Goal: Task Accomplishment & Management: Manage account settings

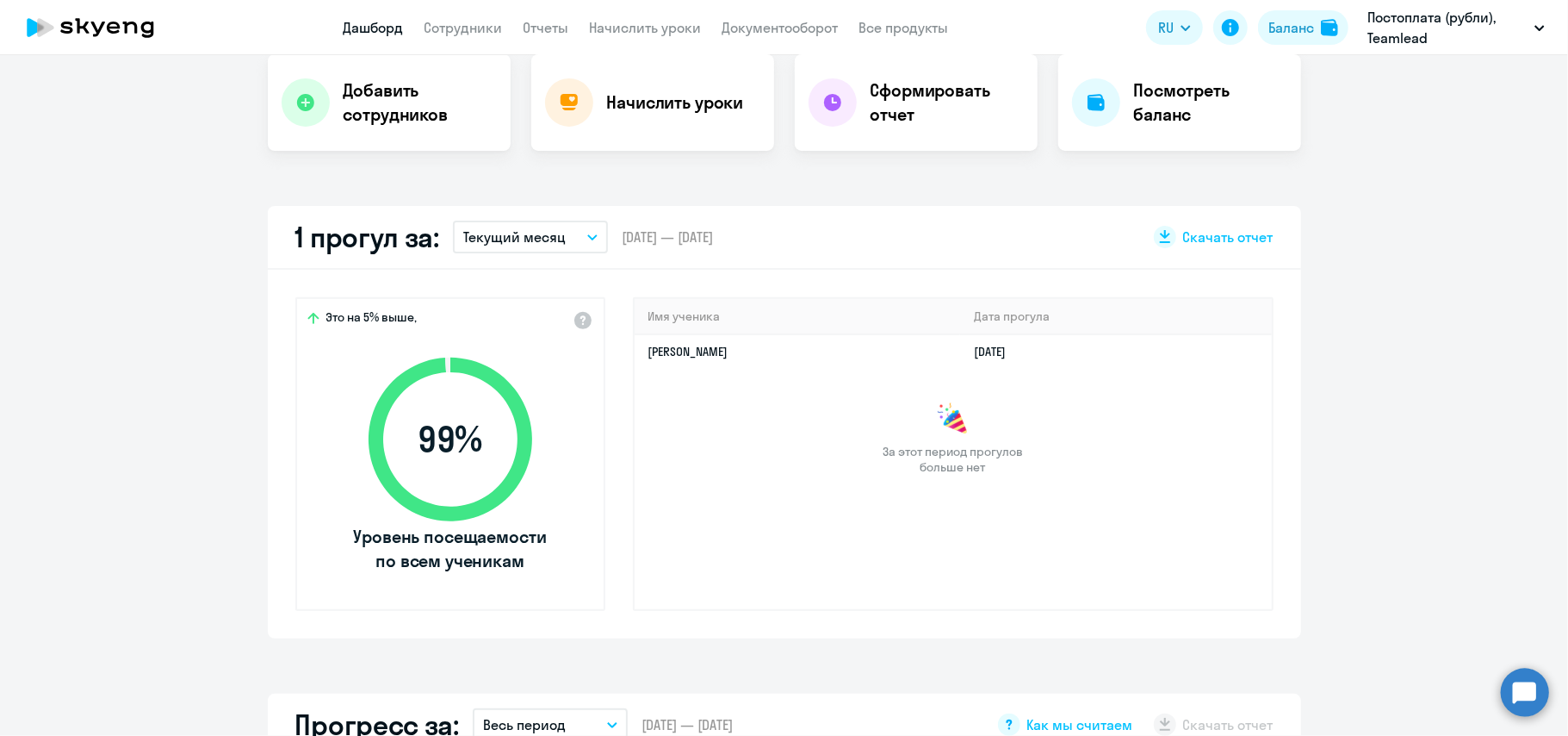
scroll to position [355, 0]
click at [658, 345] on link "[PERSON_NAME]" at bounding box center [689, 352] width 80 height 15
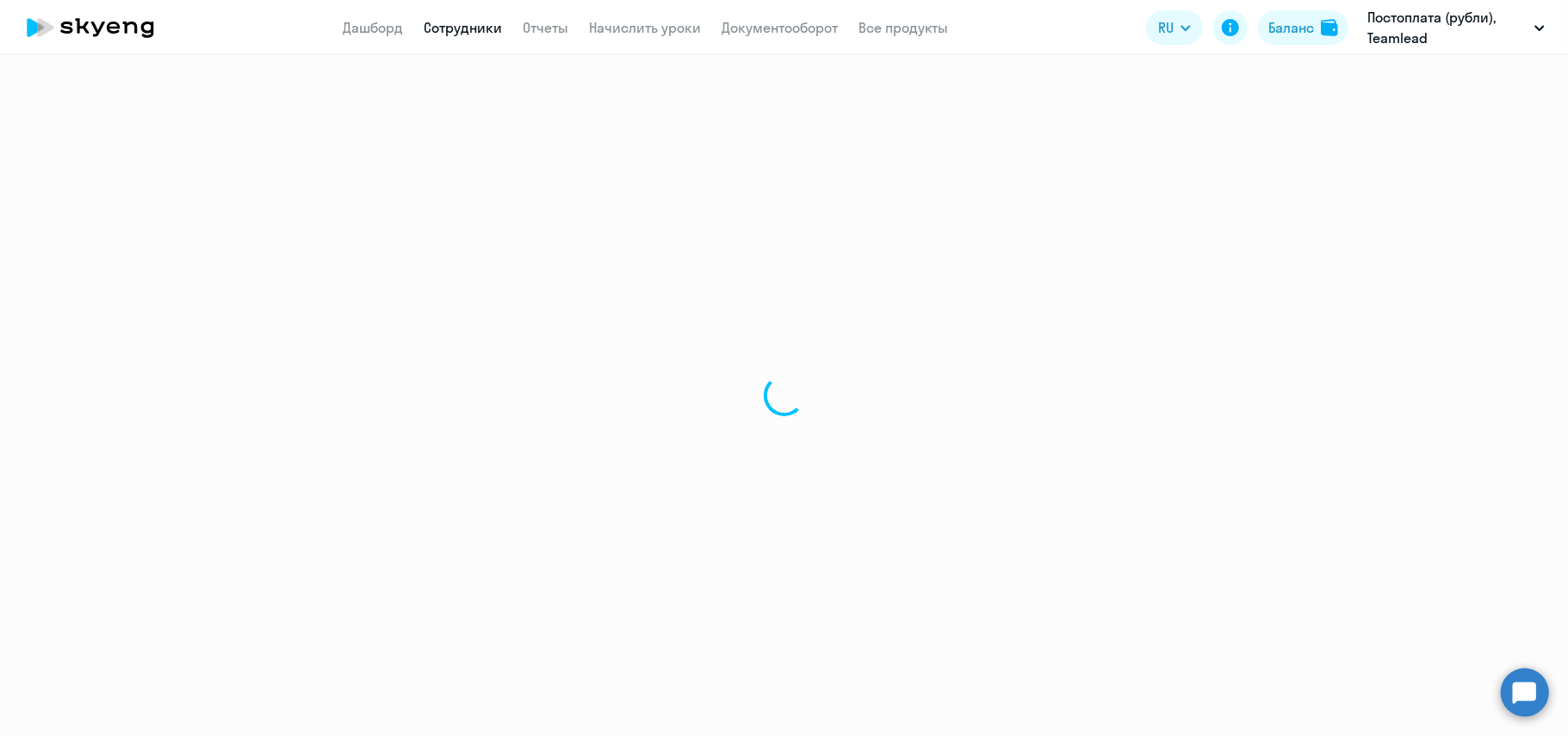
select select "english"
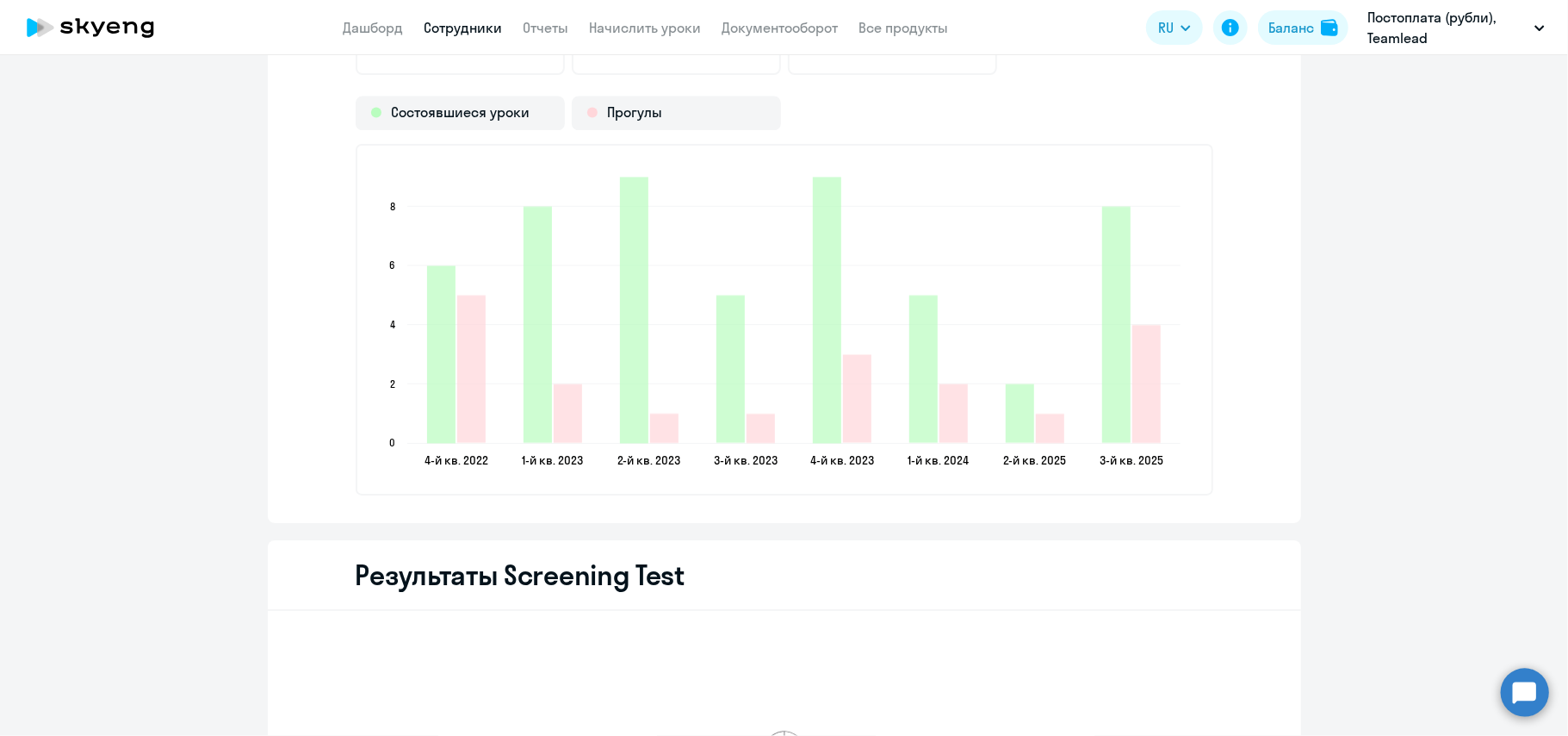
scroll to position [2815, 0]
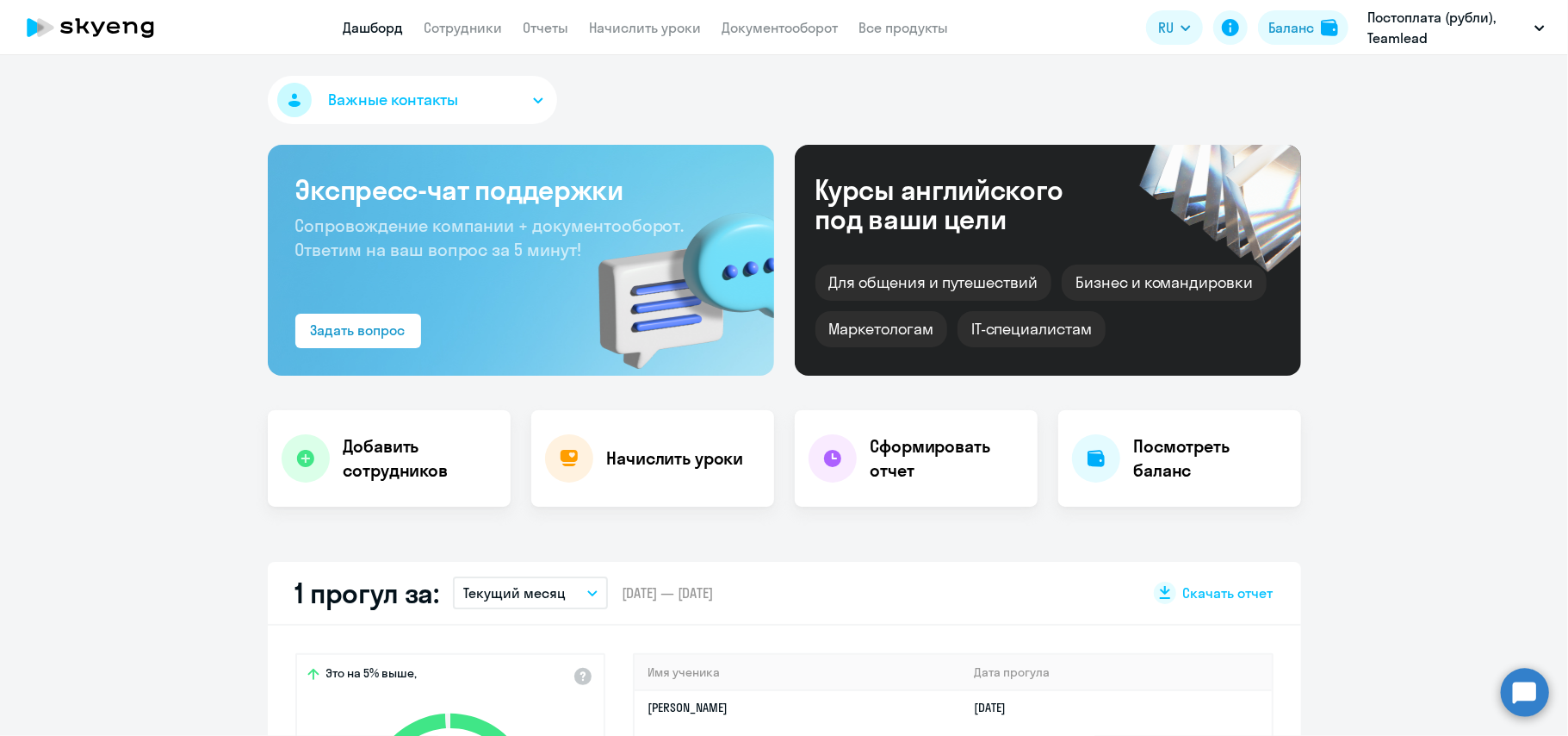
click at [492, 45] on app-header "Дашборд Сотрудники Отчеты Начислить уроки Документооборот Все продукты Дашборд …" at bounding box center [784, 28] width 1568 height 55
click at [459, 25] on link "Сотрудники" at bounding box center [463, 27] width 78 height 17
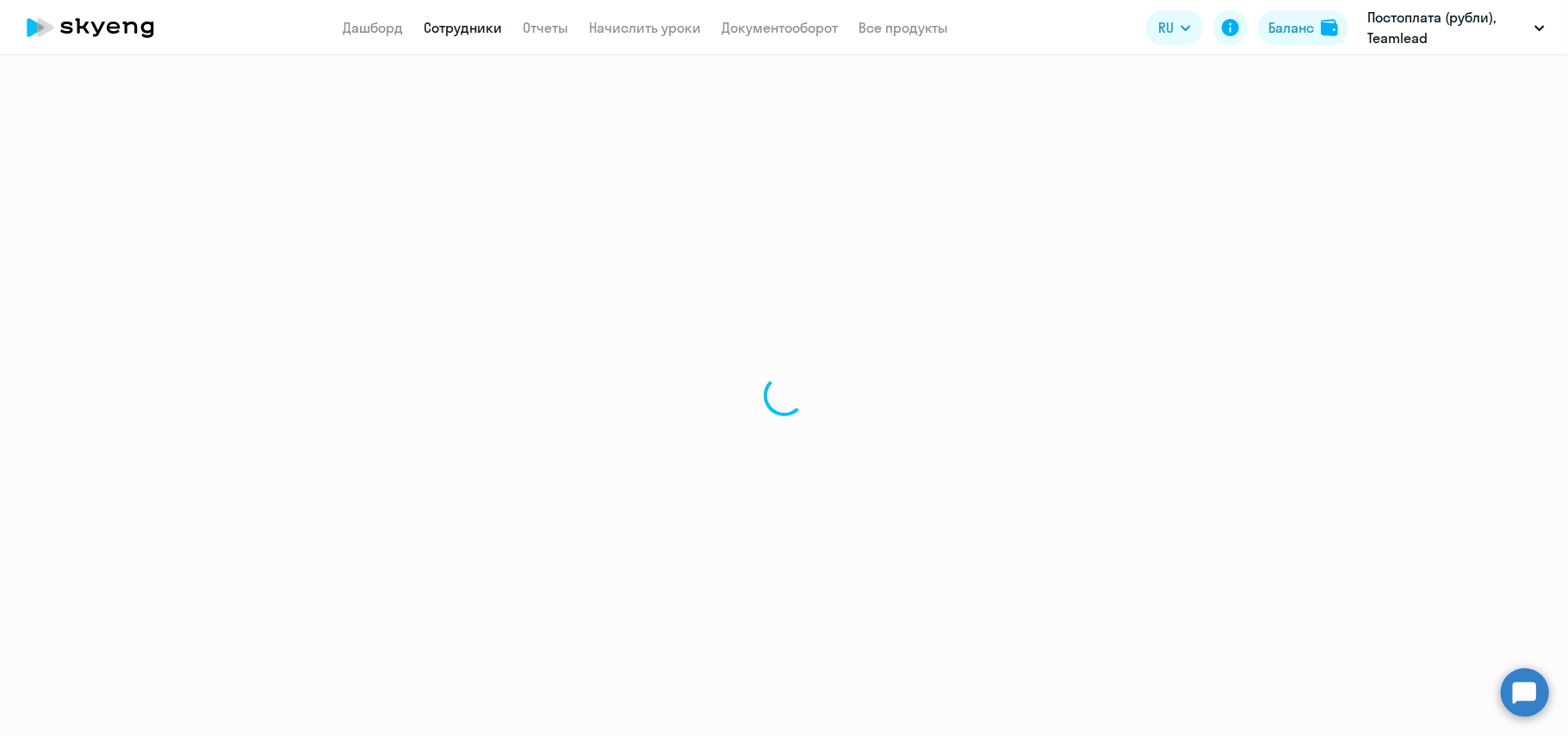
select select "30"
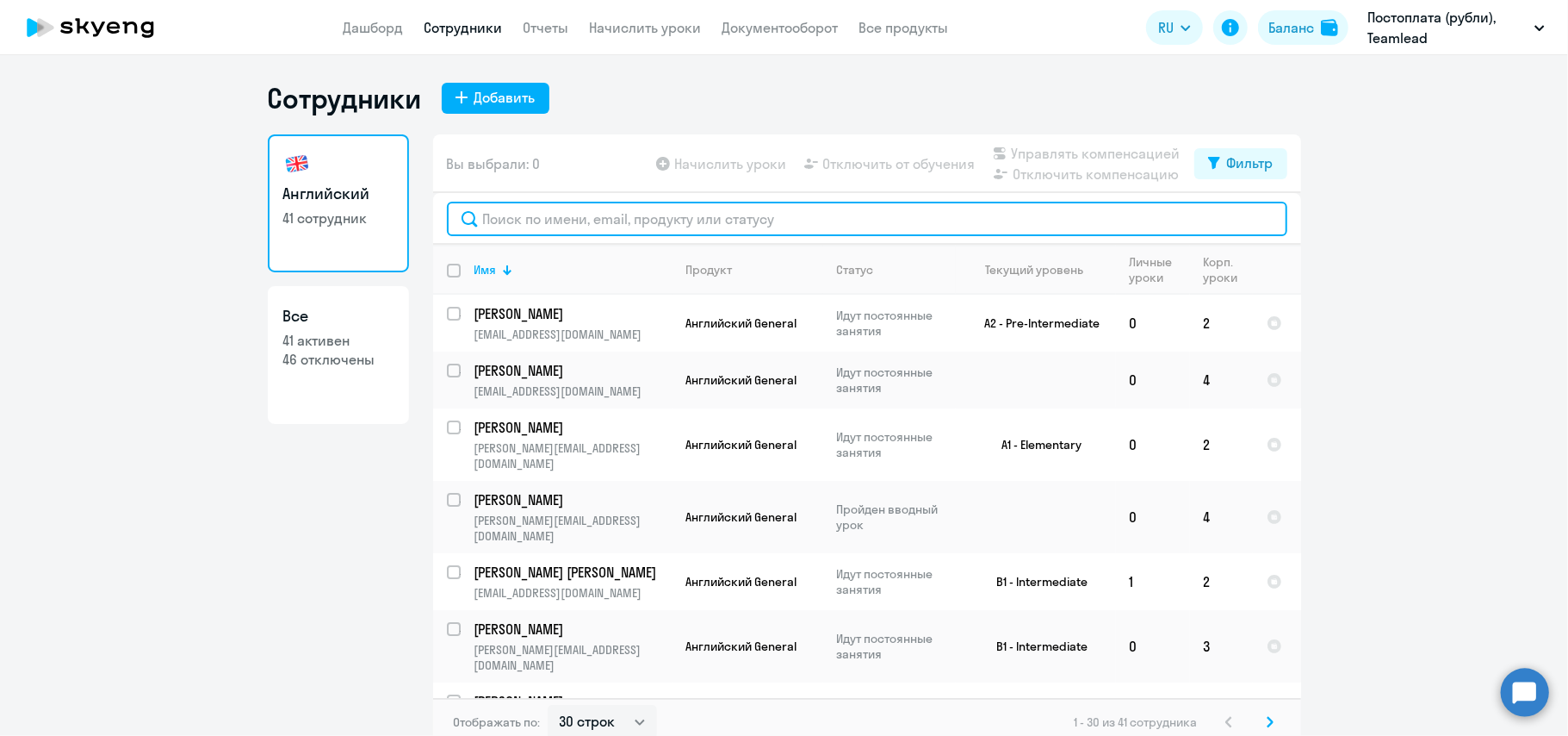
click at [841, 226] on input "text" at bounding box center [867, 218] width 840 height 35
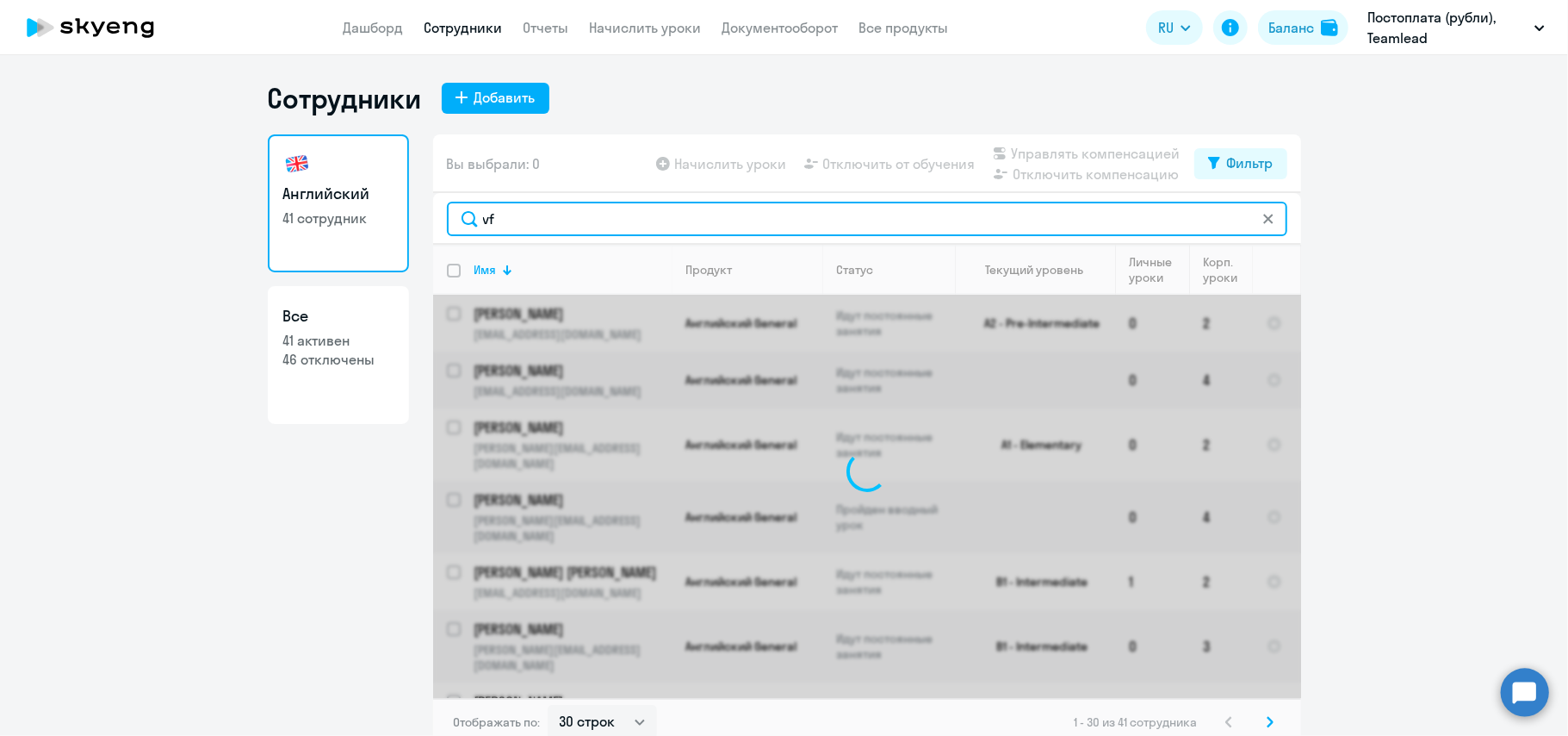
type input "v"
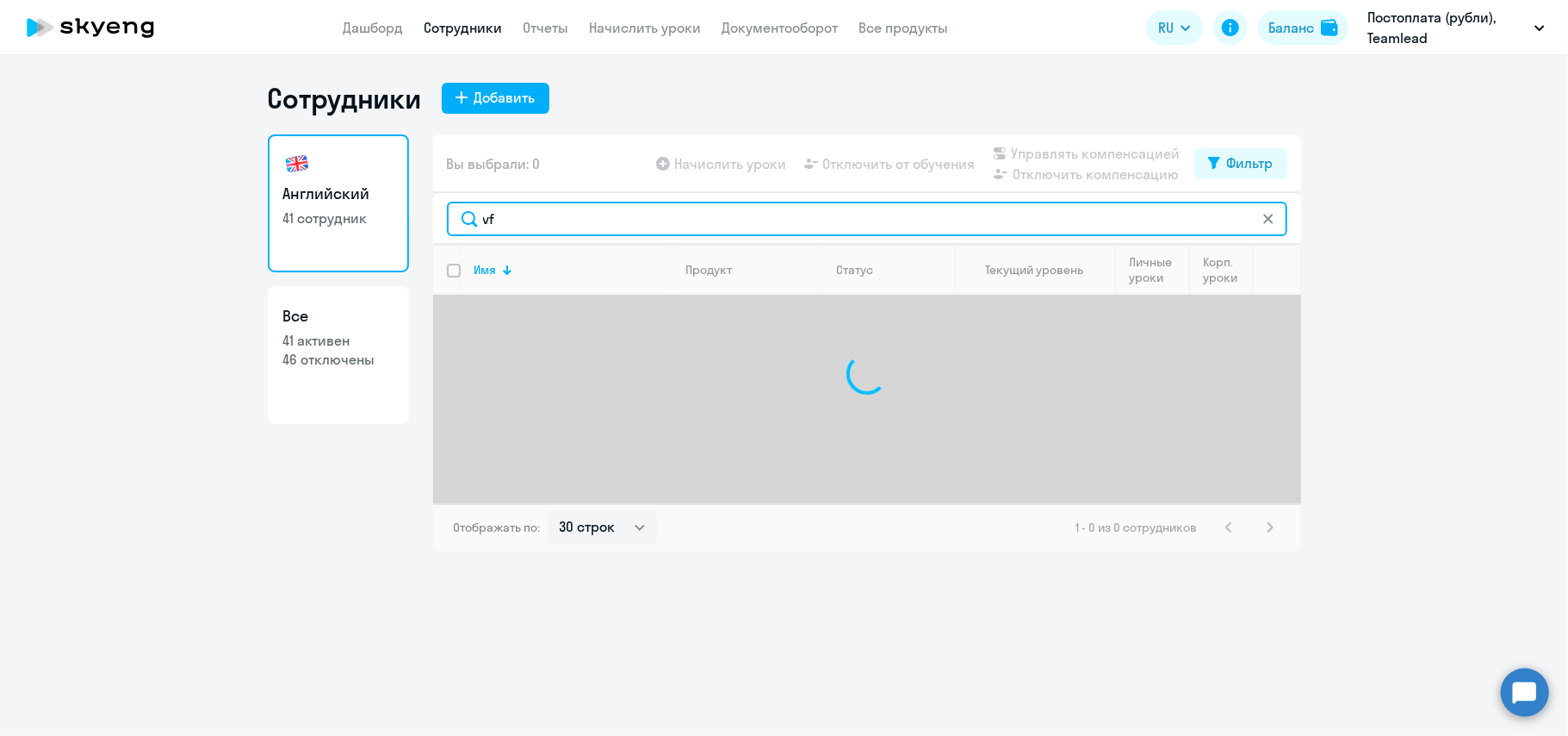
type input "v"
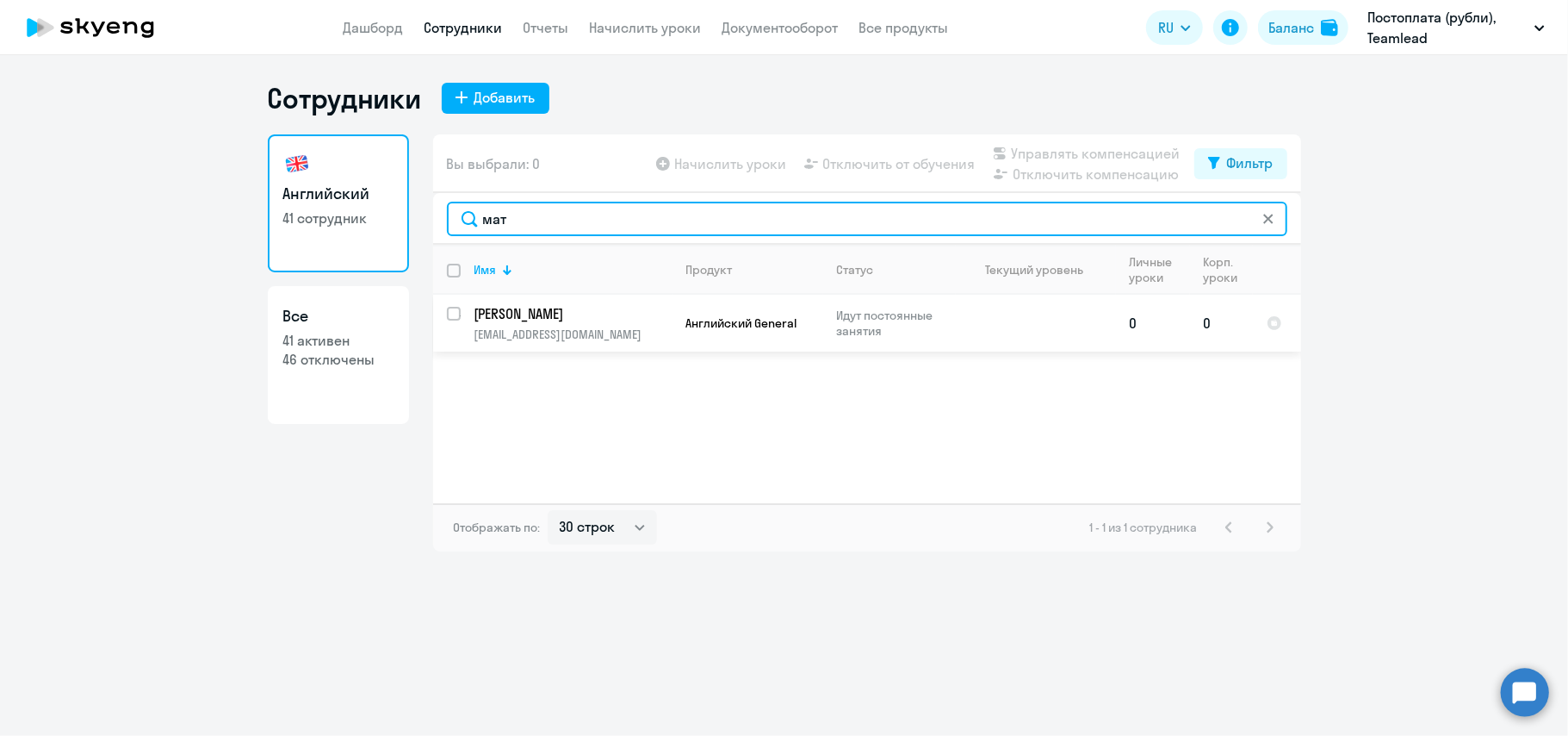
type input "мат"
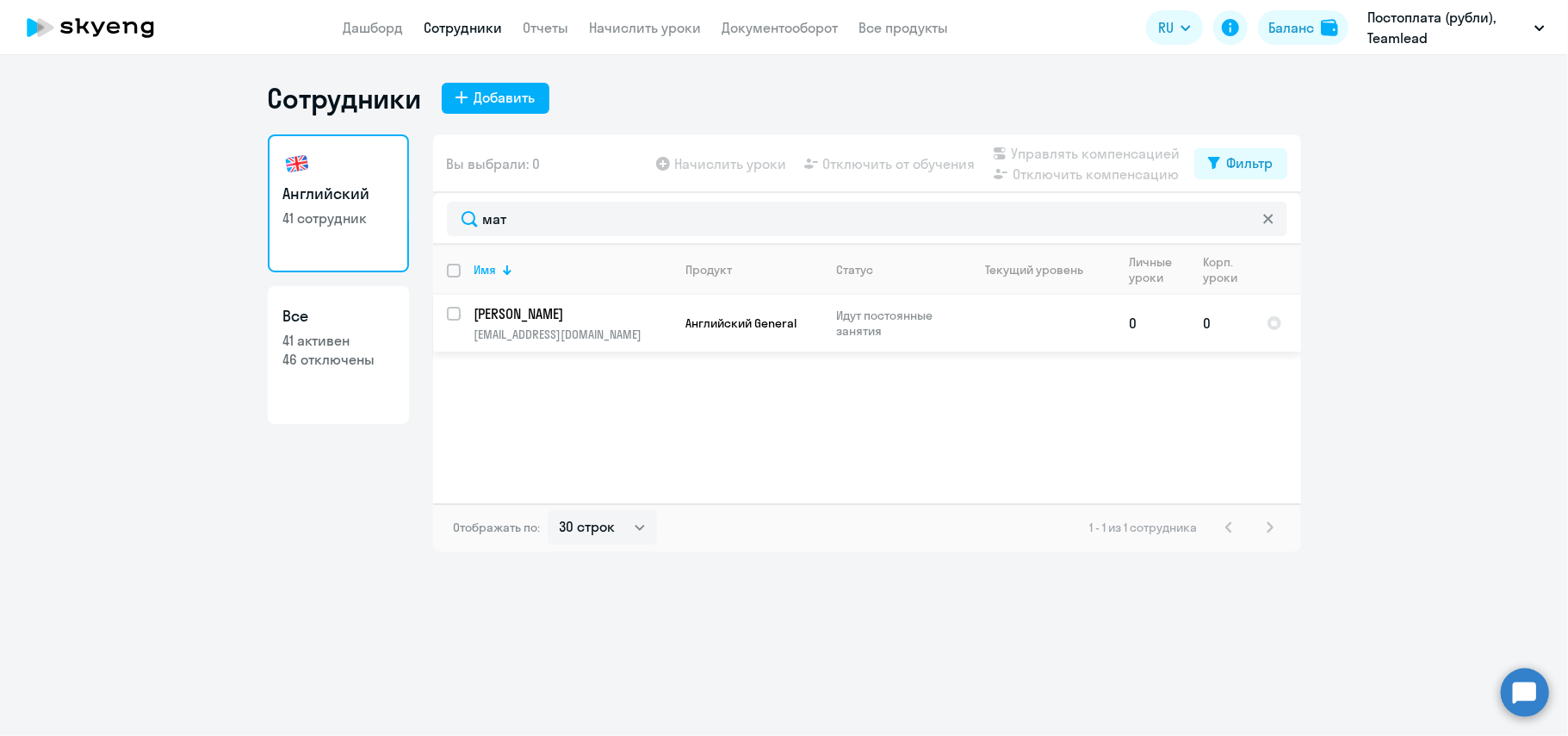
click at [451, 305] on div at bounding box center [454, 313] width 42 height 42
checkbox input "true"
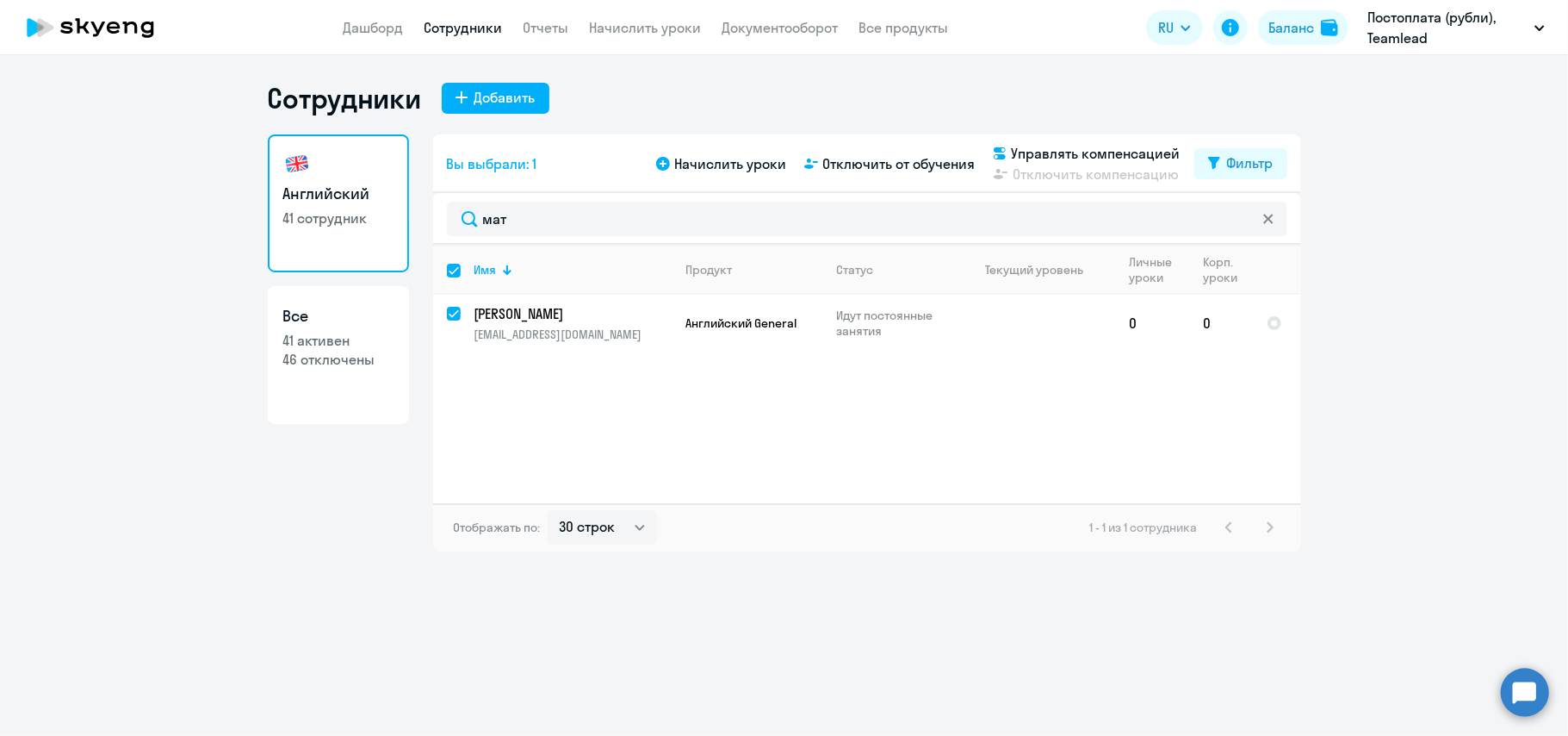
click at [717, 180] on div "Начислить уроки Отключить от обучения Управлять компенсацией Отключить компенса…" at bounding box center [923, 163] width 541 height 42
click at [717, 166] on span "Начислить уроки" at bounding box center [731, 163] width 112 height 20
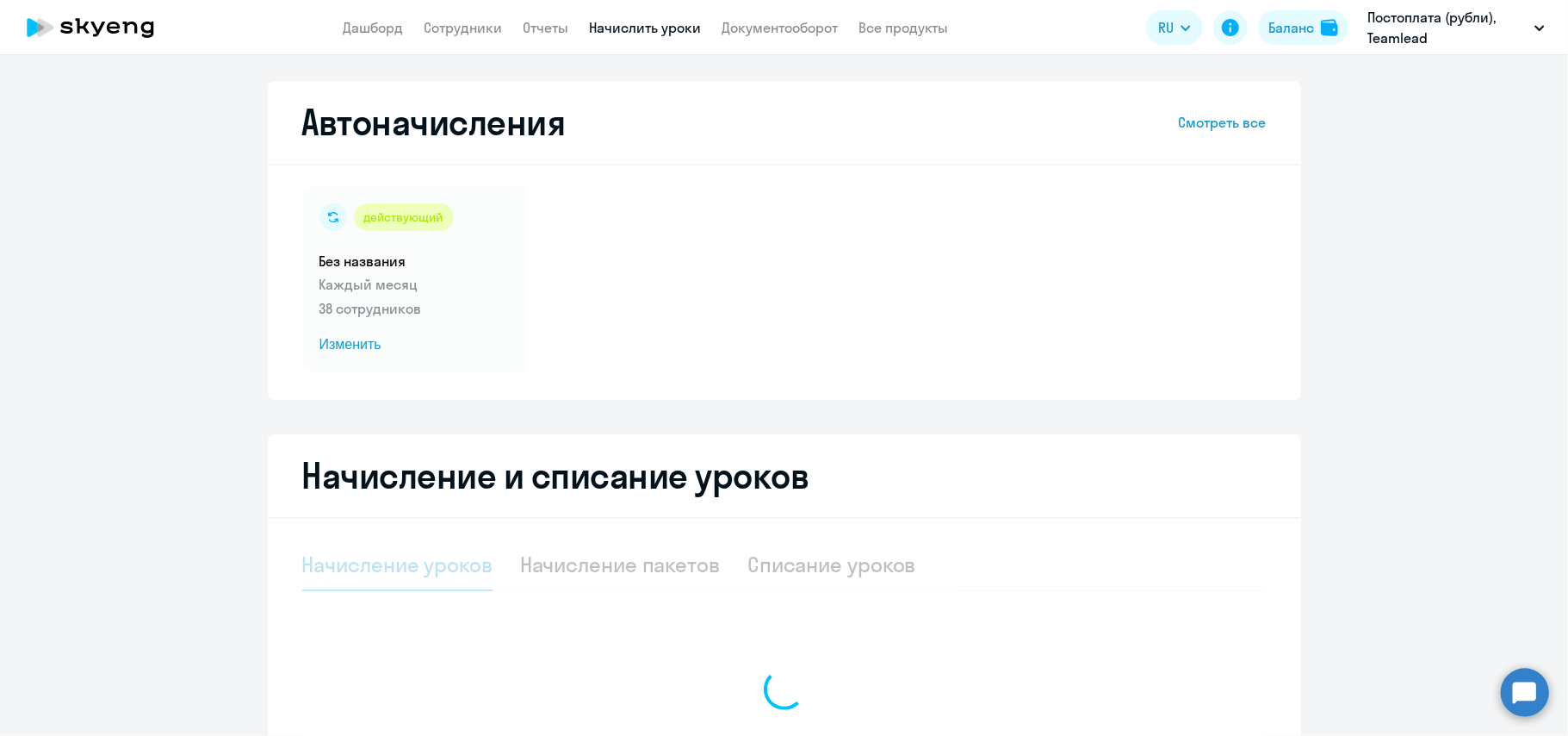
scroll to position [172, 0]
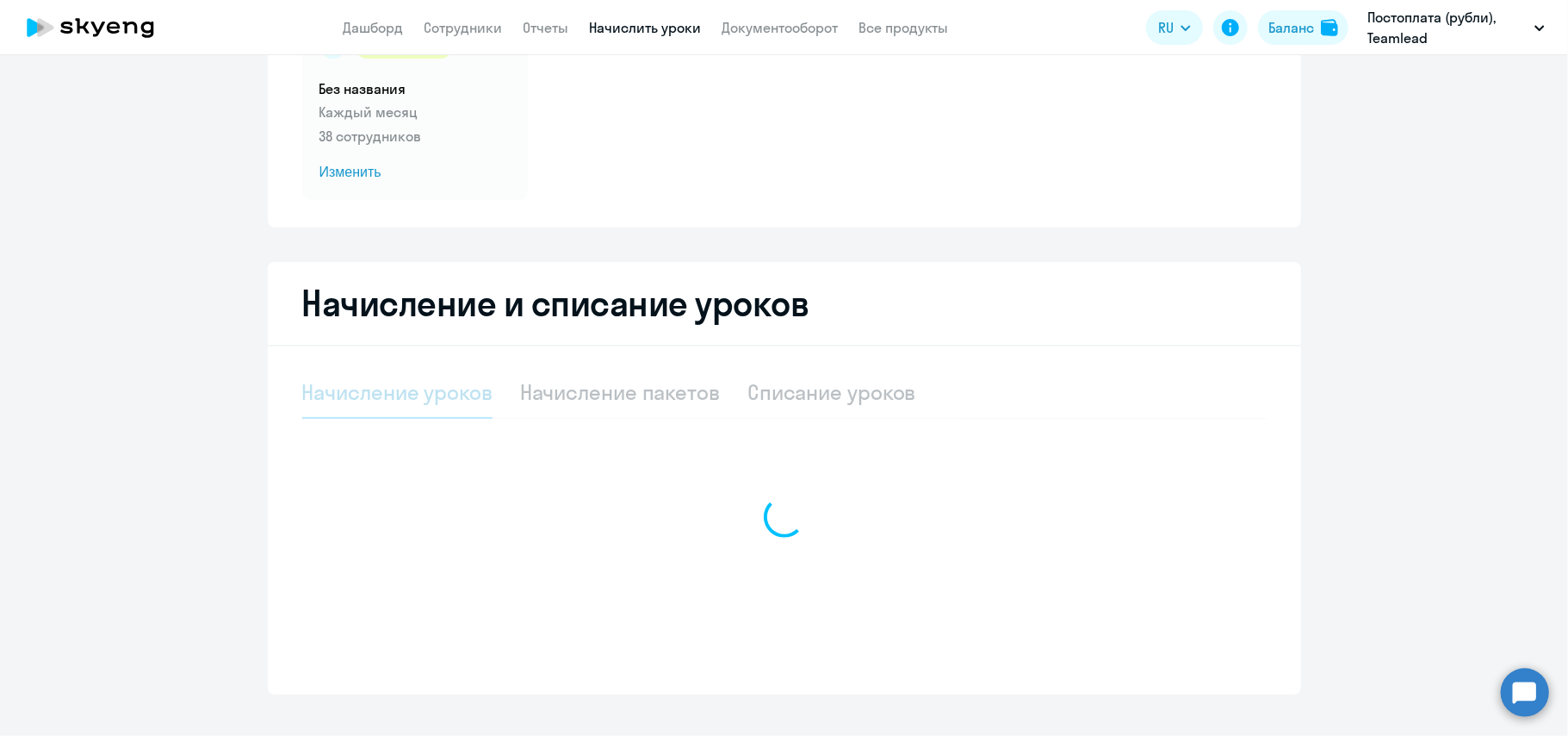
select select "10"
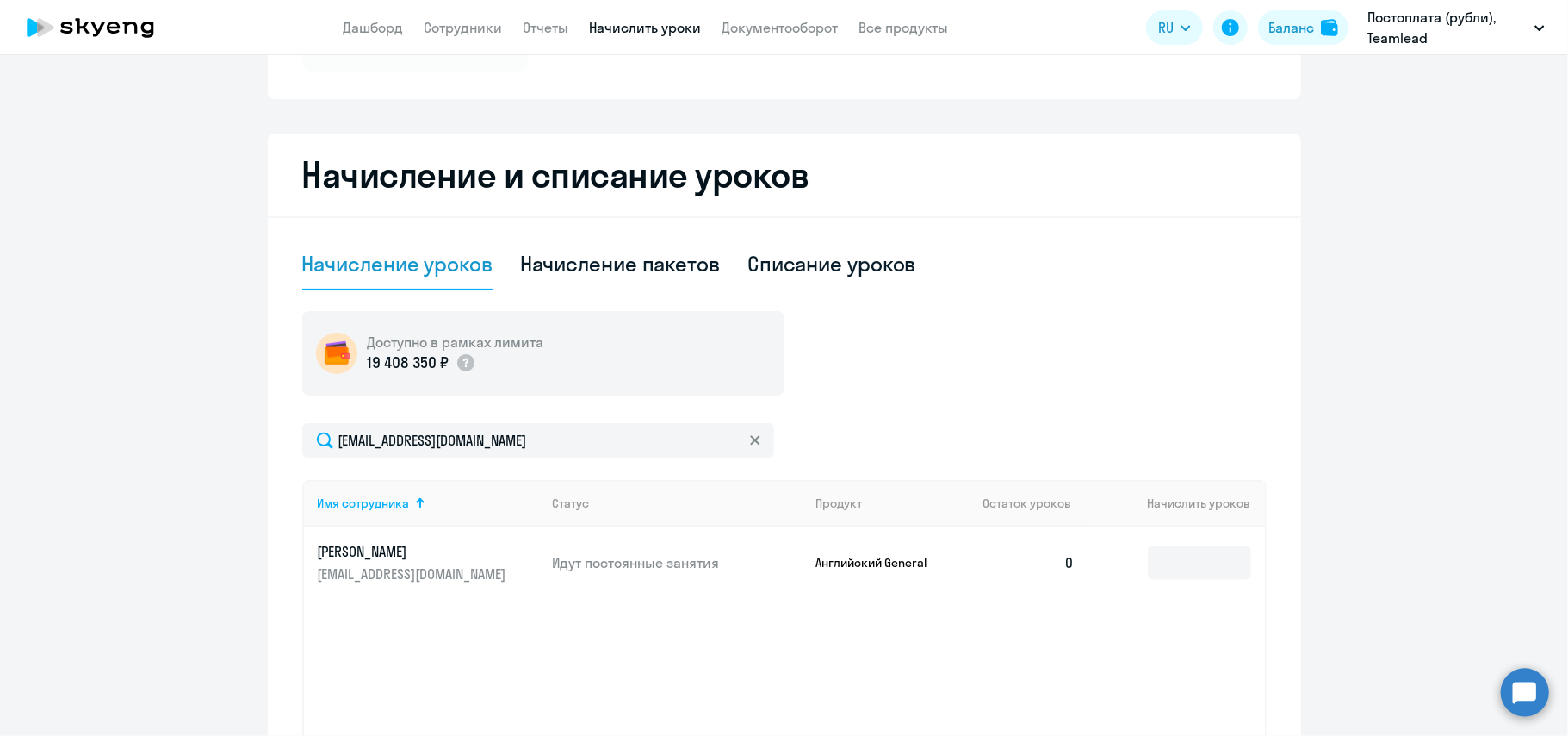
scroll to position [302, 0]
click at [1170, 558] on input at bounding box center [1199, 561] width 103 height 35
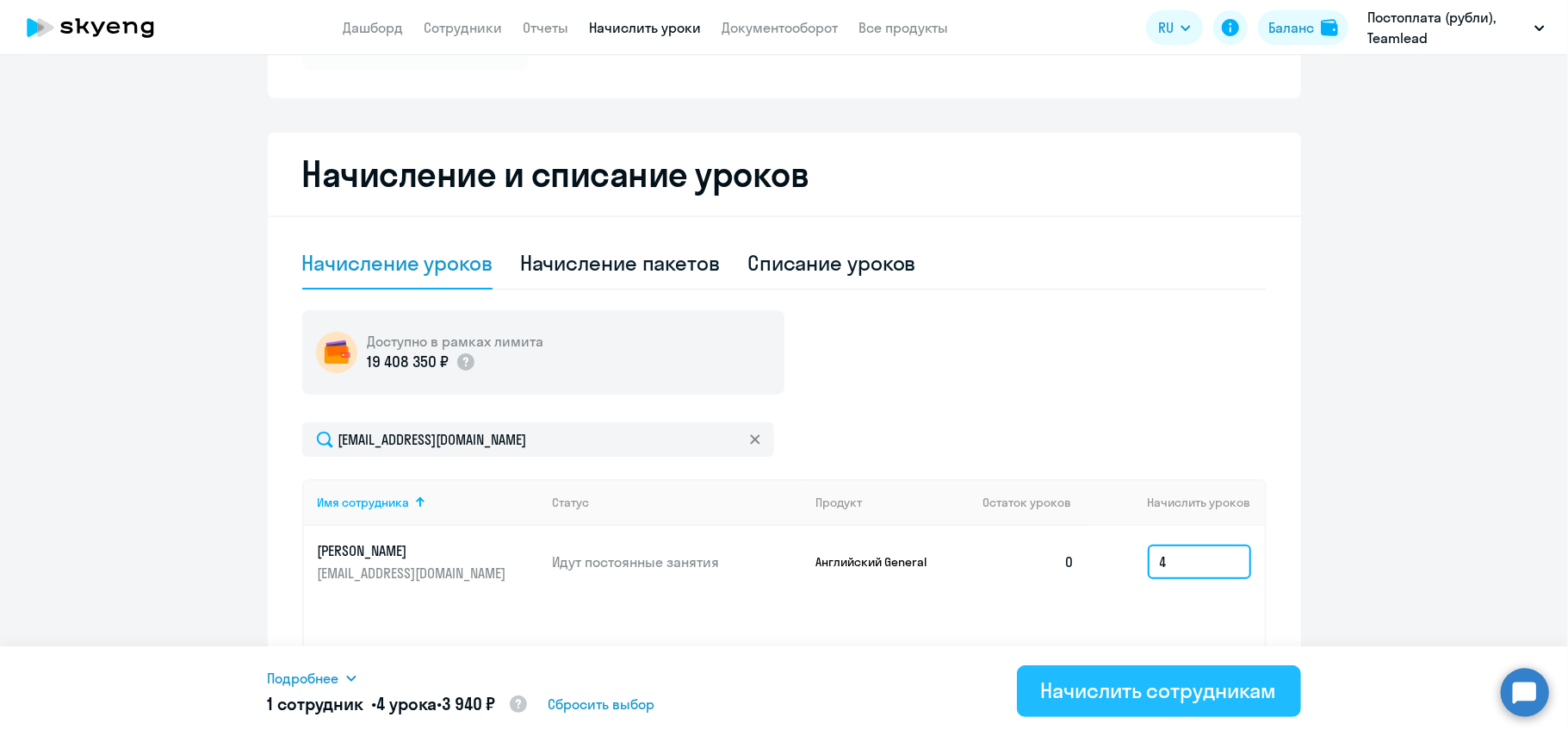
type input "4"
click at [1140, 694] on div "Начислить сотрудникам" at bounding box center [1159, 690] width 236 height 28
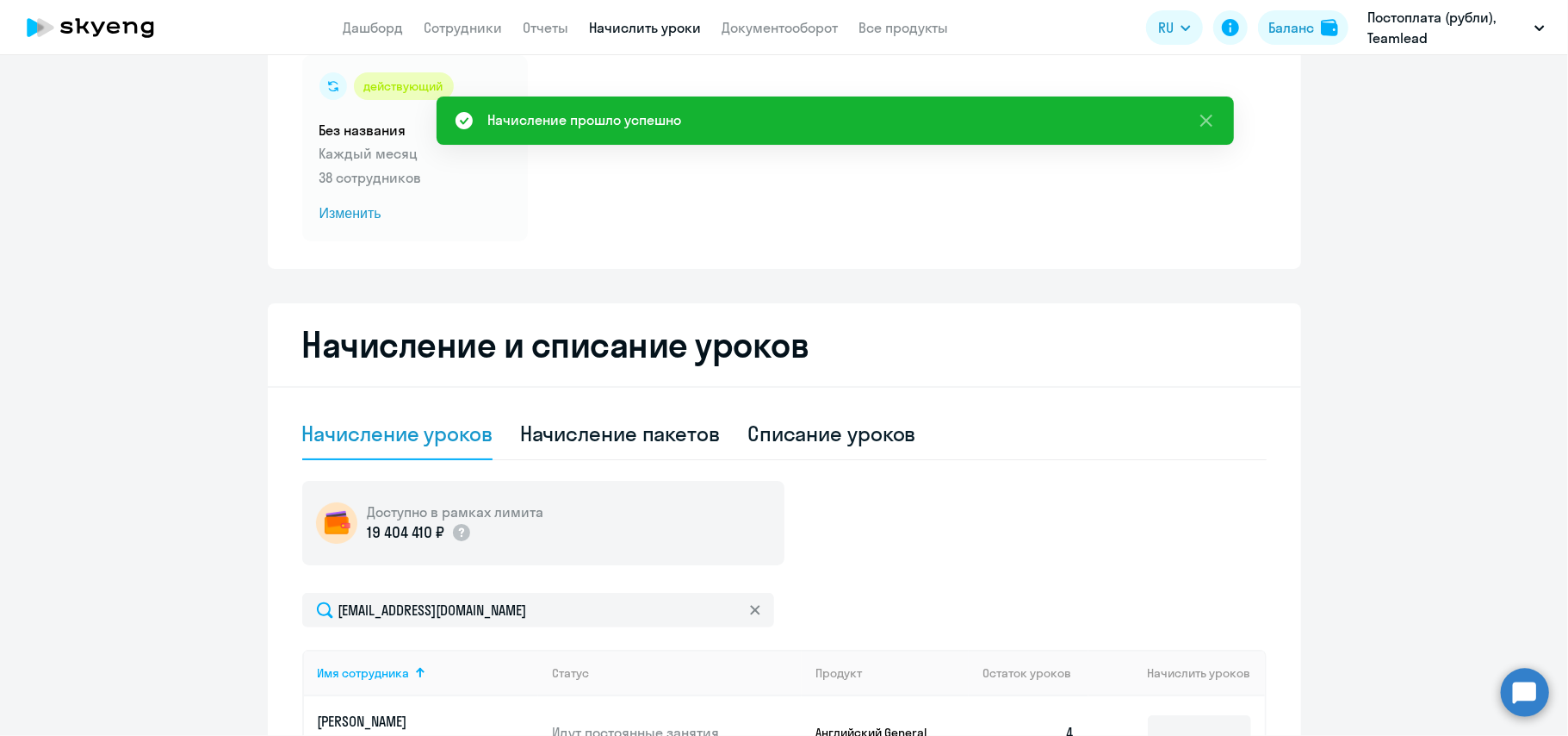
scroll to position [130, 0]
click at [377, 183] on p "38 сотрудников" at bounding box center [414, 178] width 191 height 20
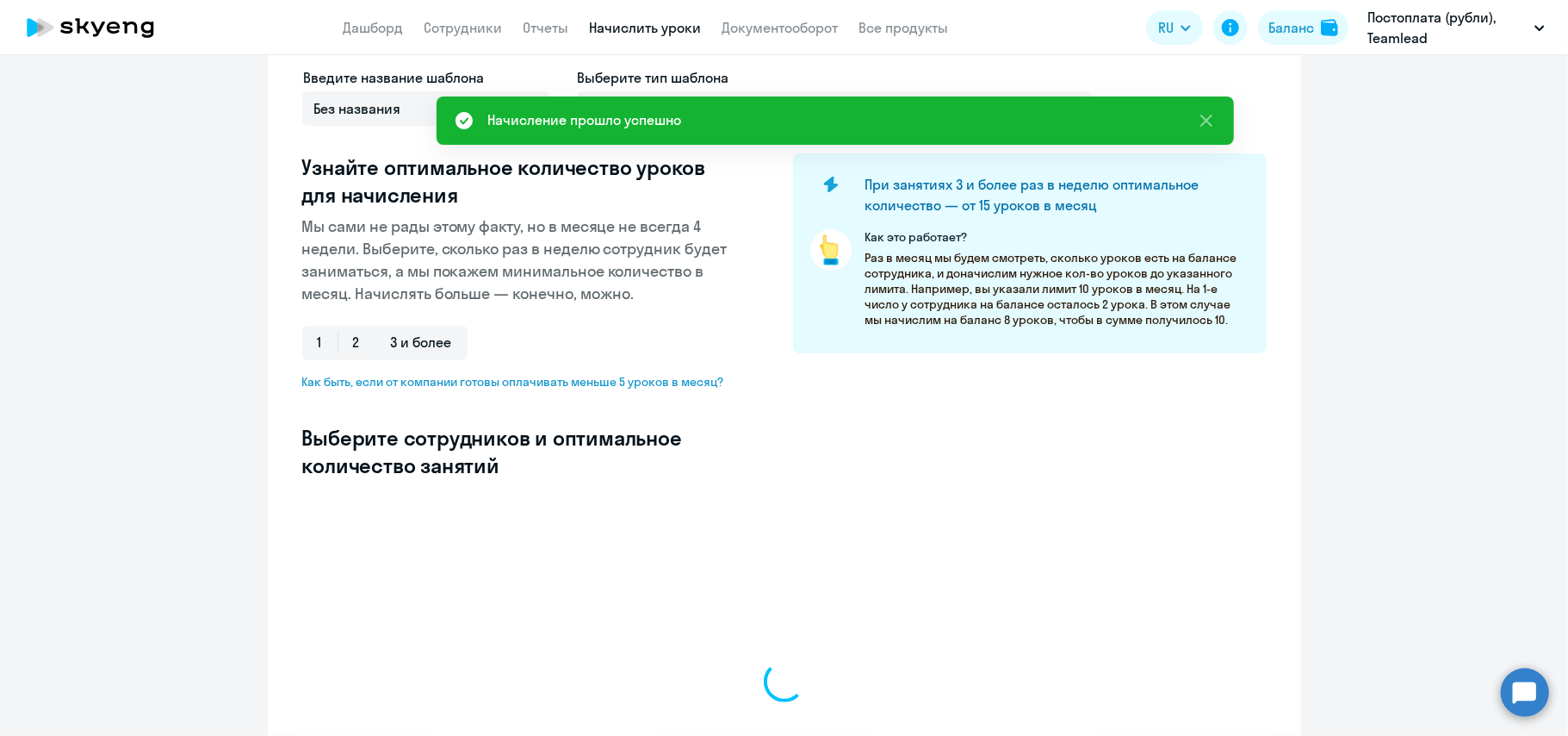
select select "10"
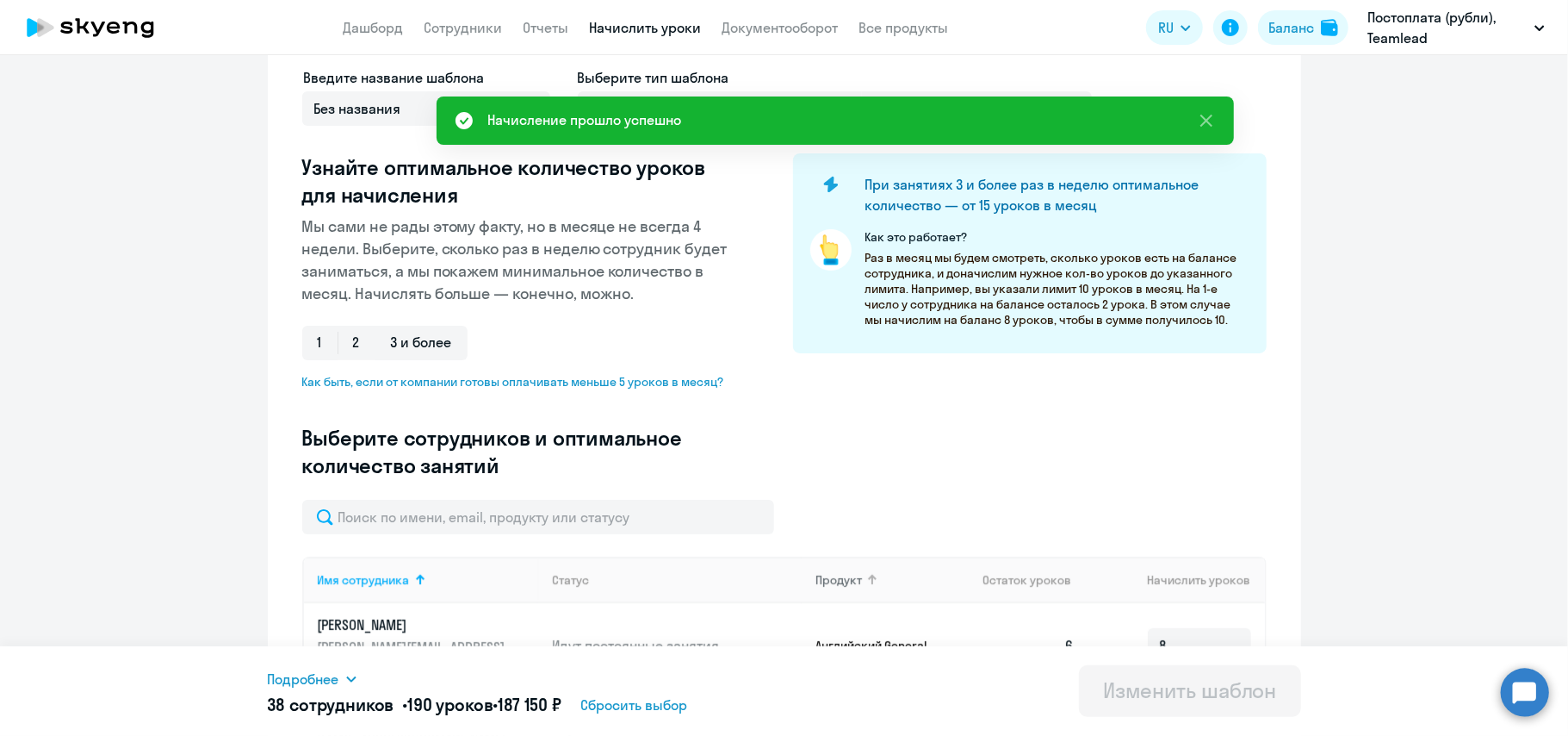
scroll to position [2, 0]
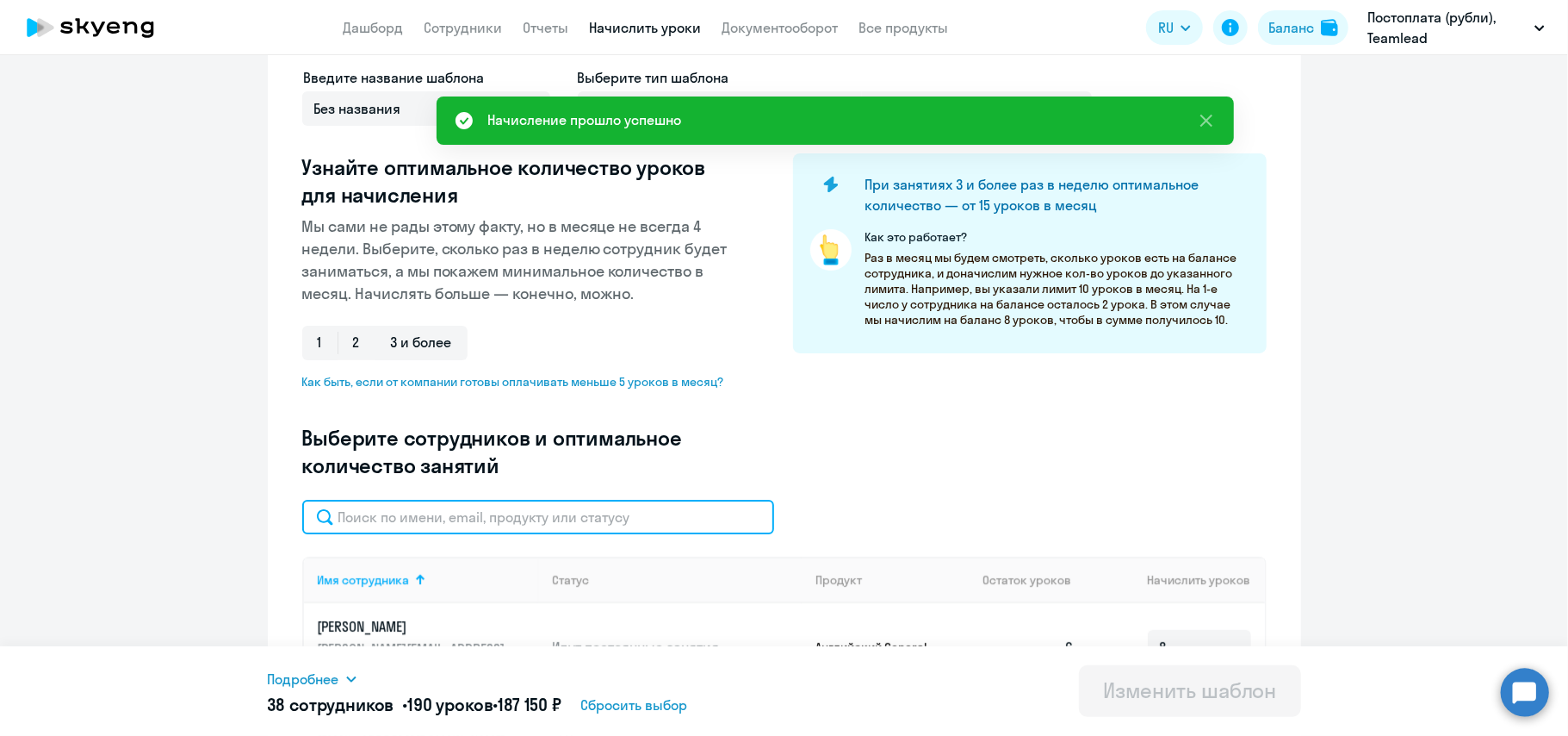
click at [501, 525] on input "text" at bounding box center [539, 517] width 472 height 35
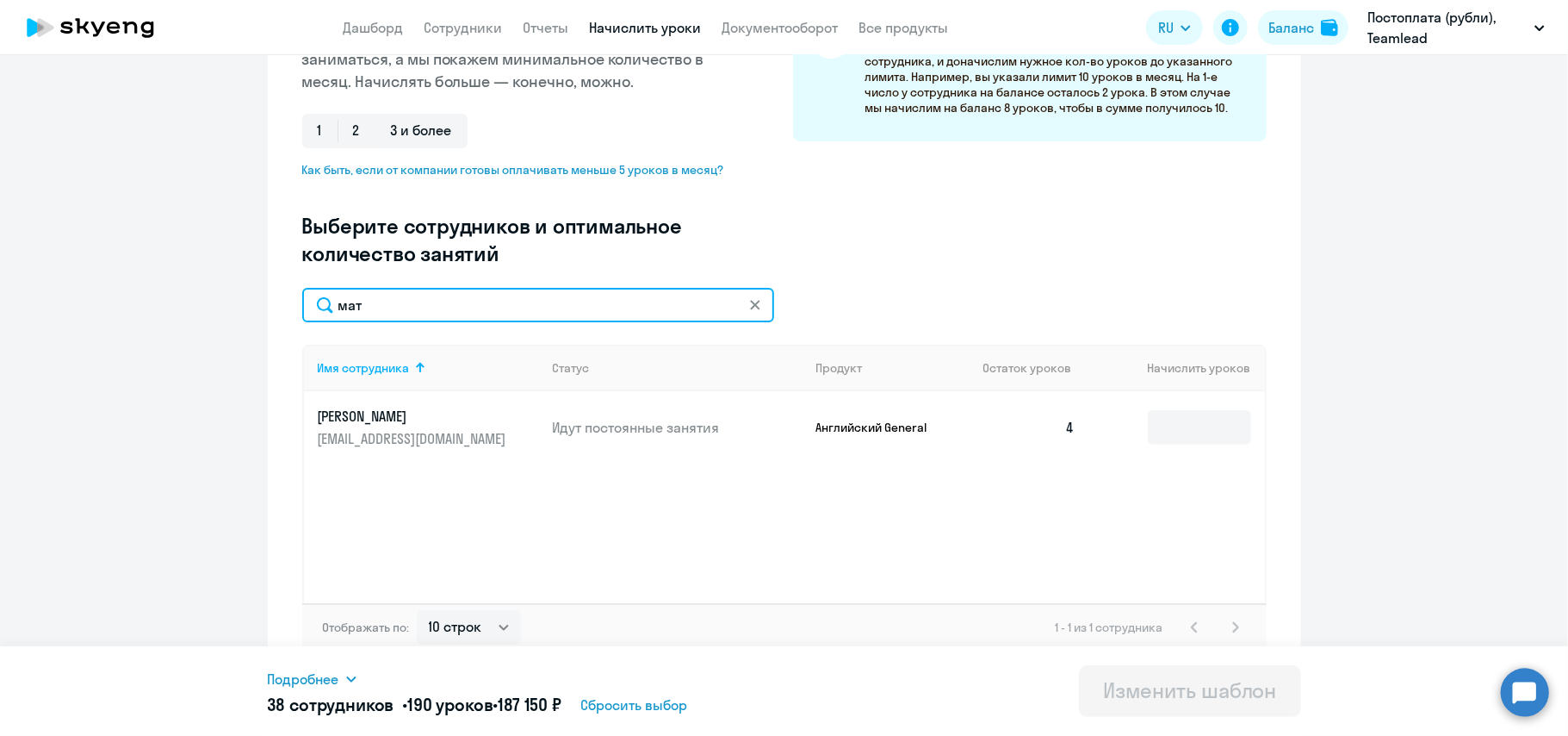
scroll to position [342, 0]
type input "мат"
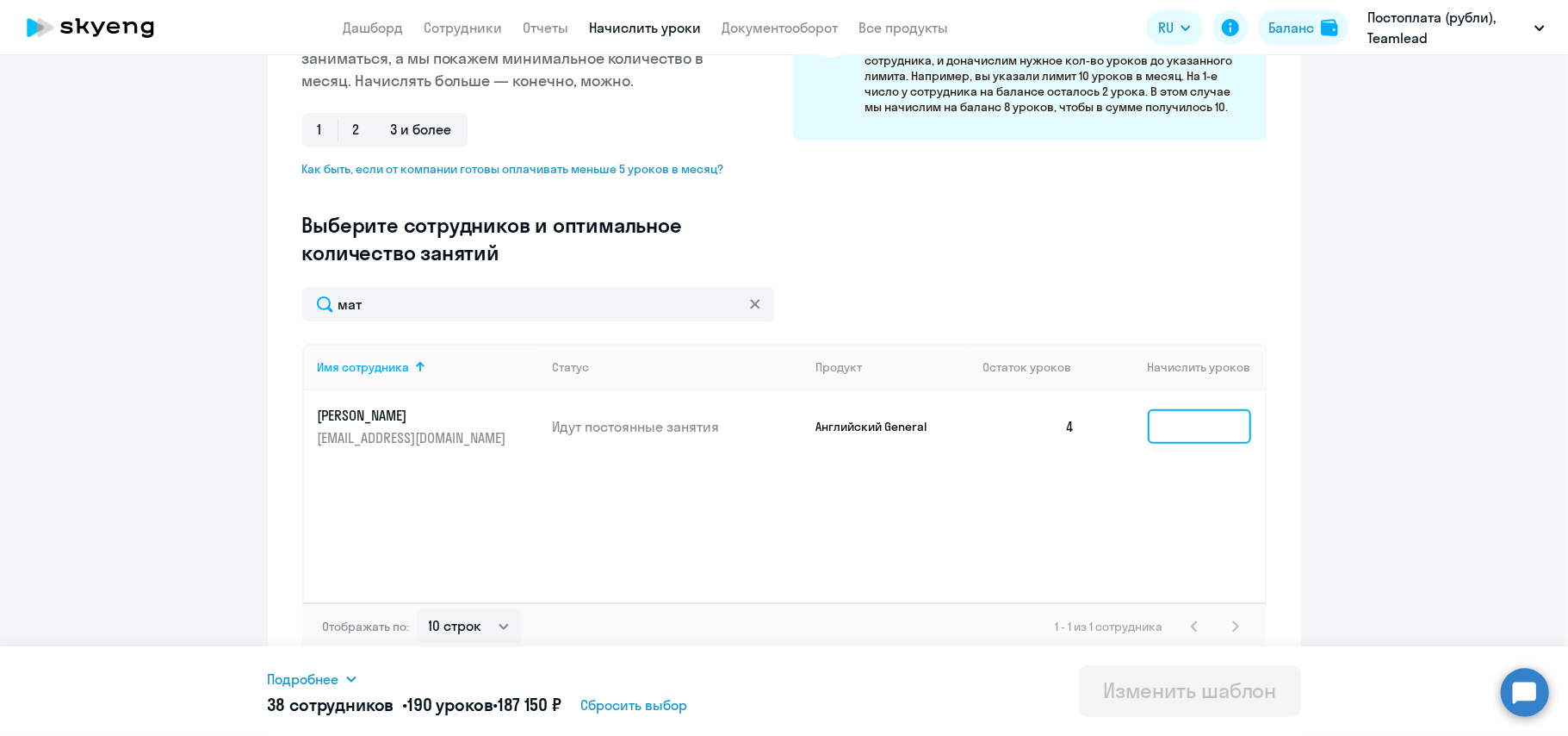
click at [1162, 432] on input at bounding box center [1199, 426] width 103 height 35
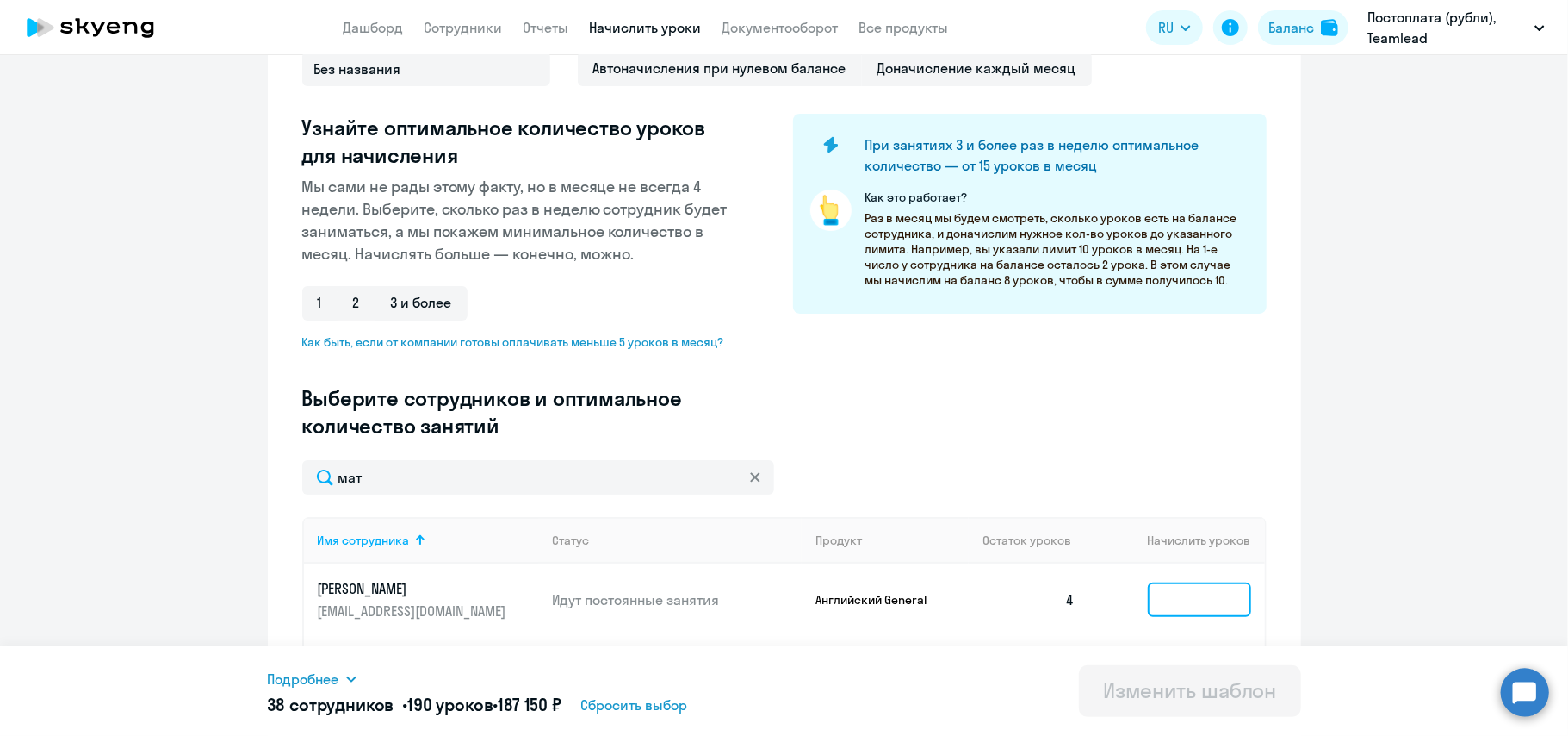
scroll to position [352, 0]
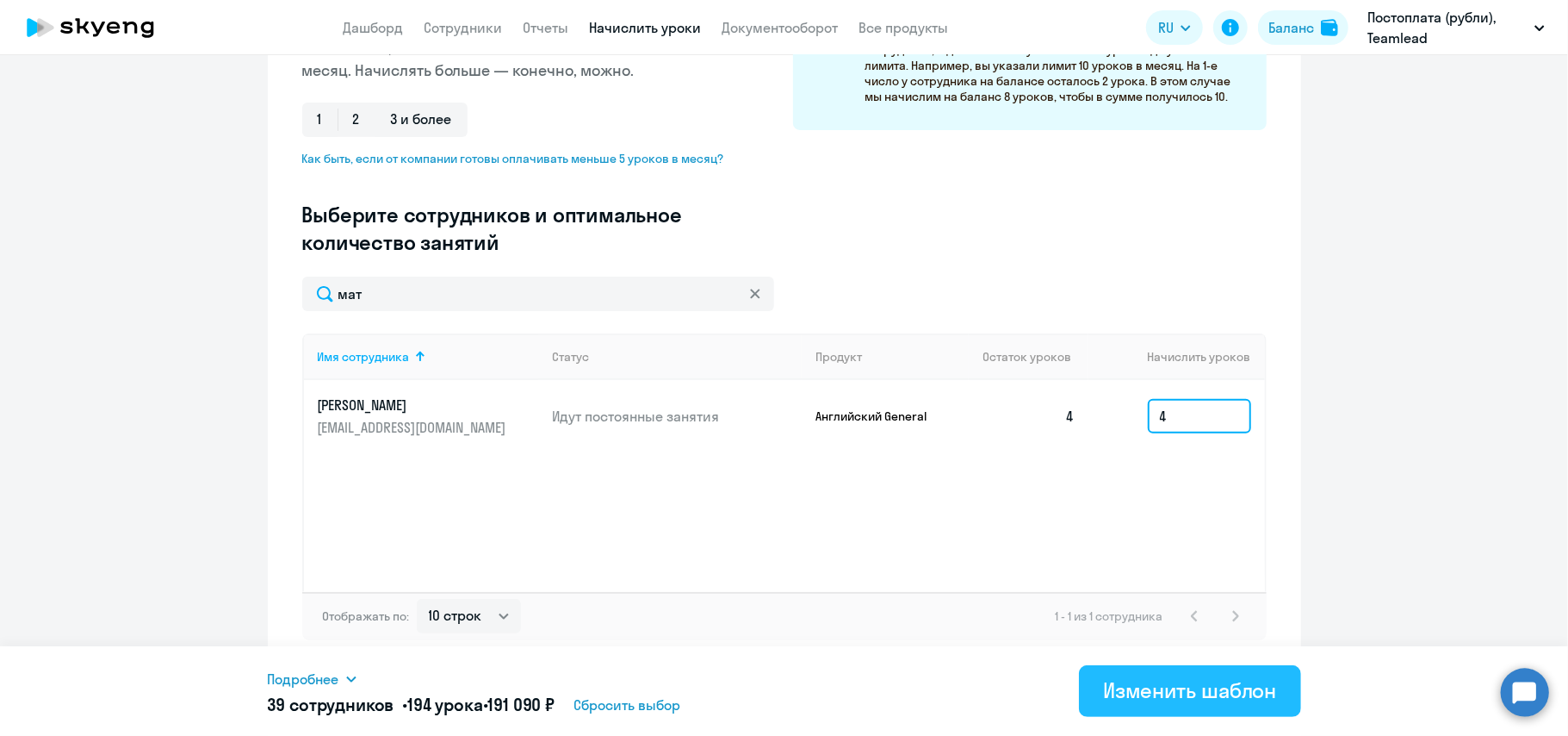
type input "4"
click at [1162, 690] on div "Изменить шаблон" at bounding box center [1190, 690] width 174 height 28
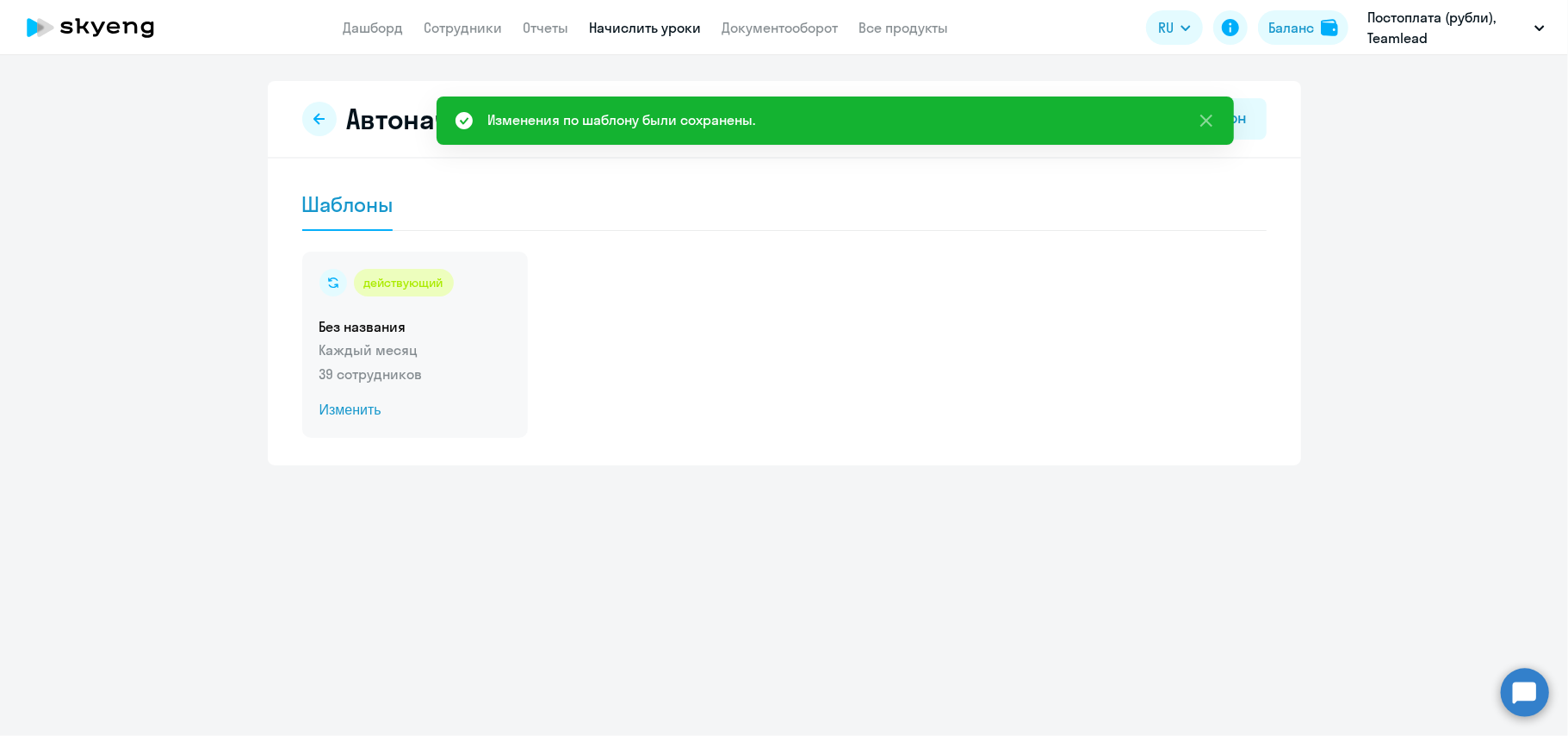
click at [446, 344] on p "Каждый месяц" at bounding box center [414, 349] width 191 height 20
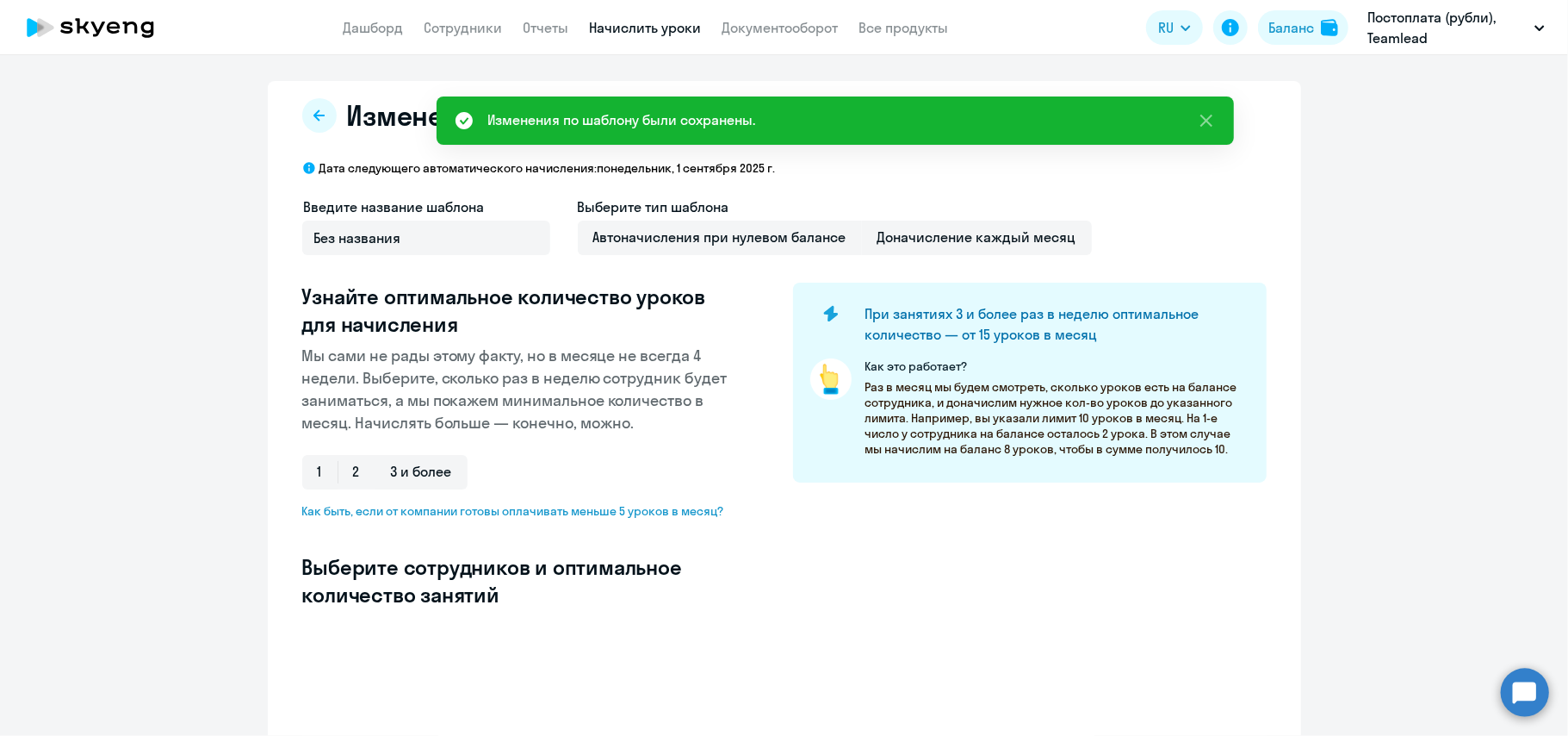
select select "10"
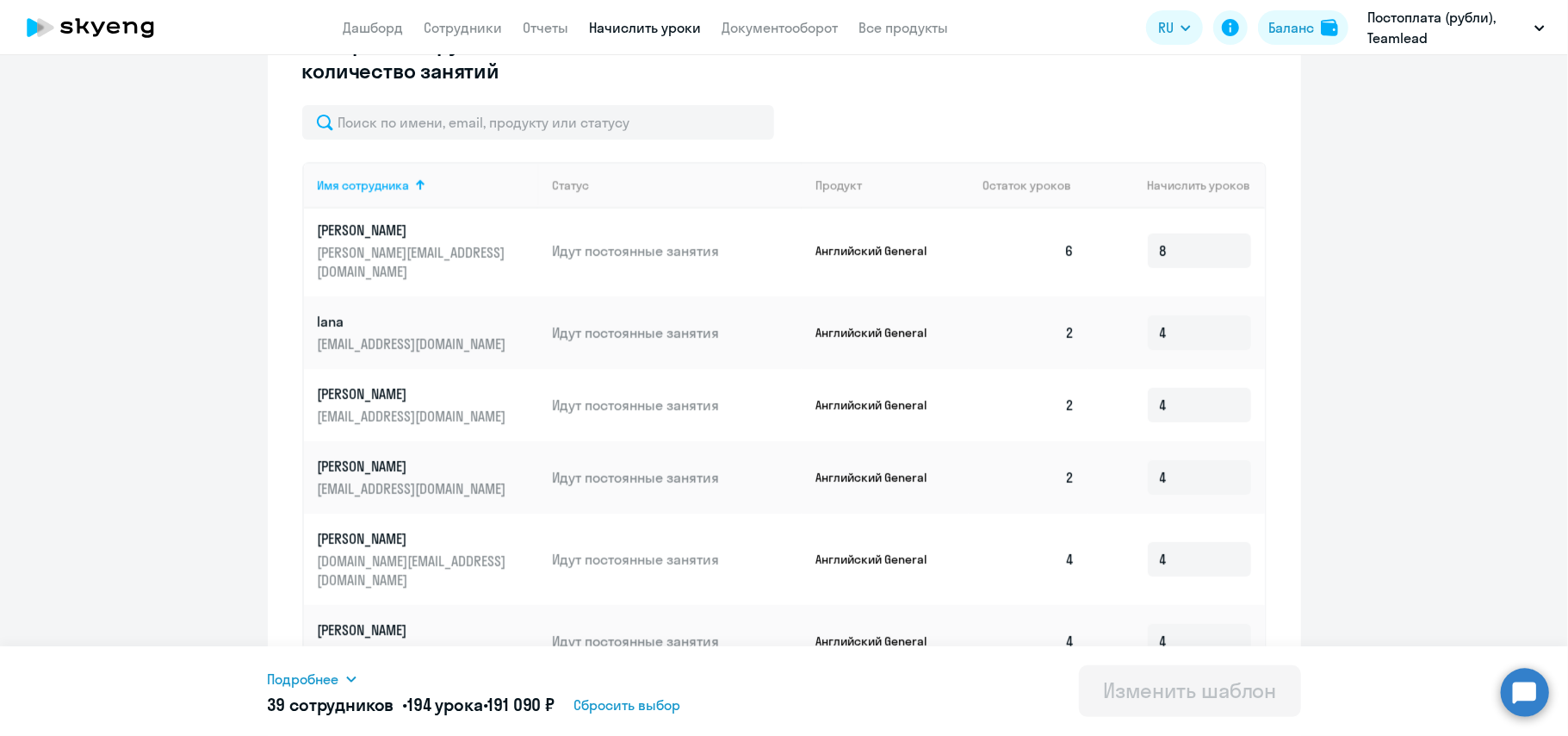
scroll to position [880, 0]
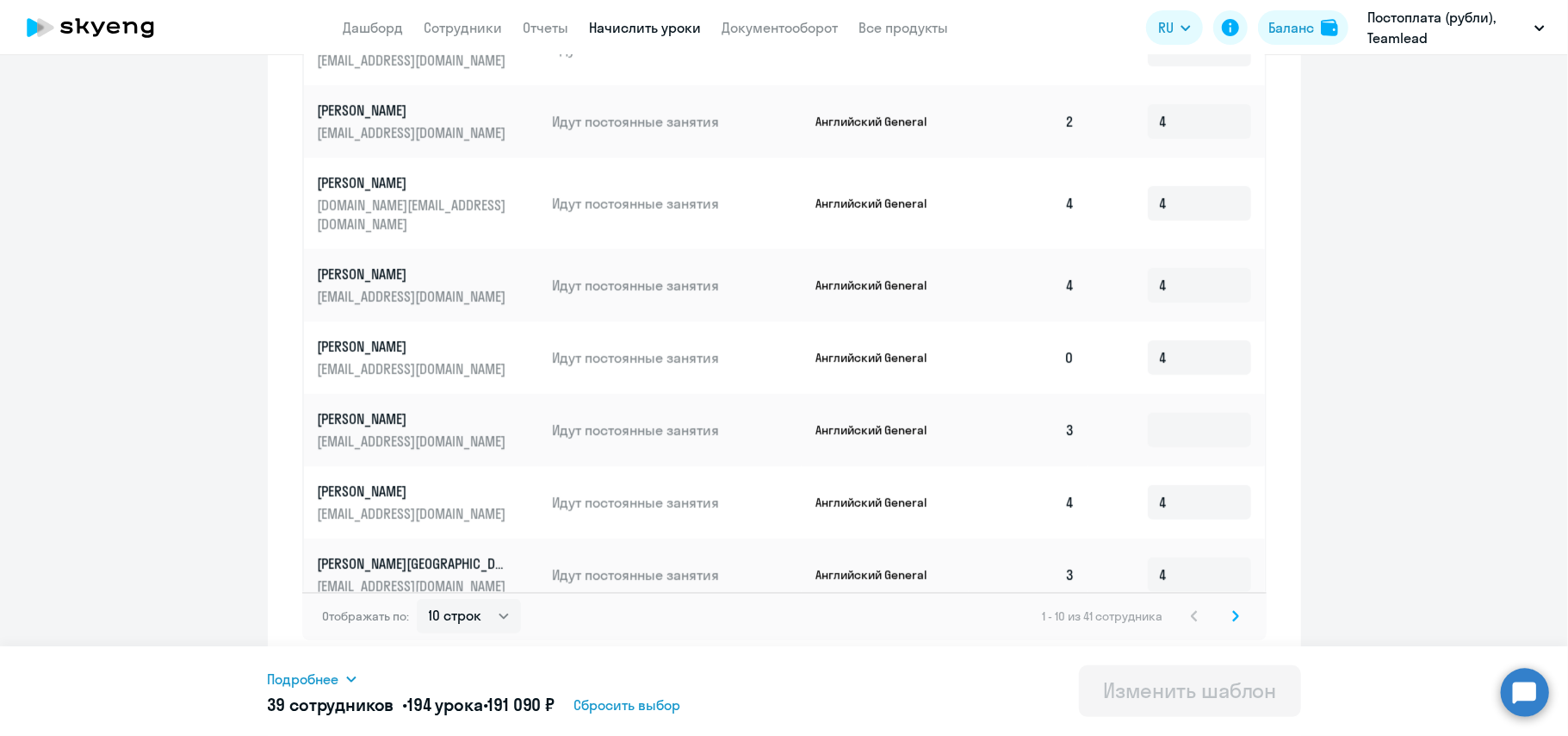
click at [398, 249] on td "[PERSON_NAME] [EMAIL_ADDRESS][DOMAIN_NAME]" at bounding box center [421, 284] width 235 height 72
click at [1232, 618] on icon at bounding box center [1235, 616] width 7 height 12
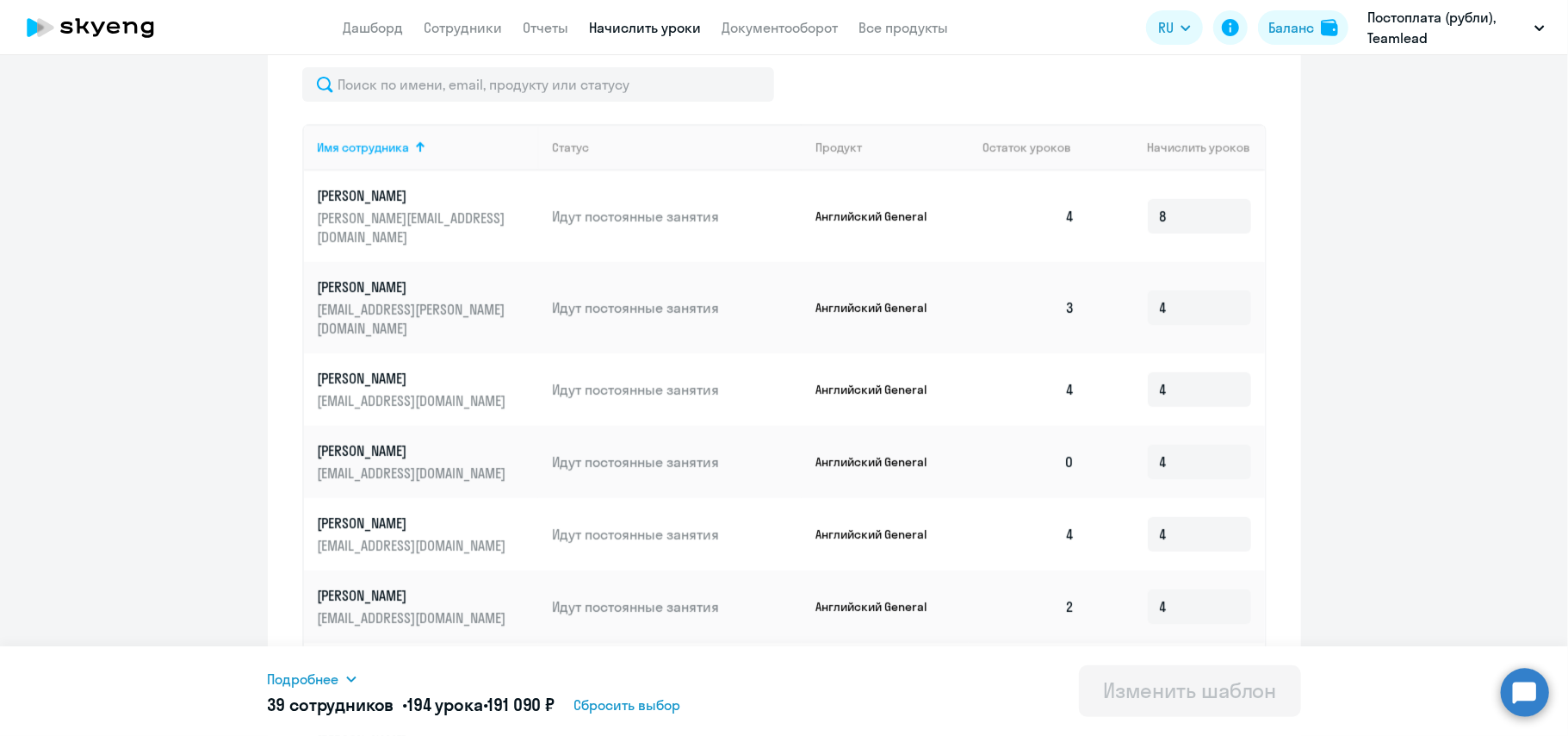
scroll to position [865, 0]
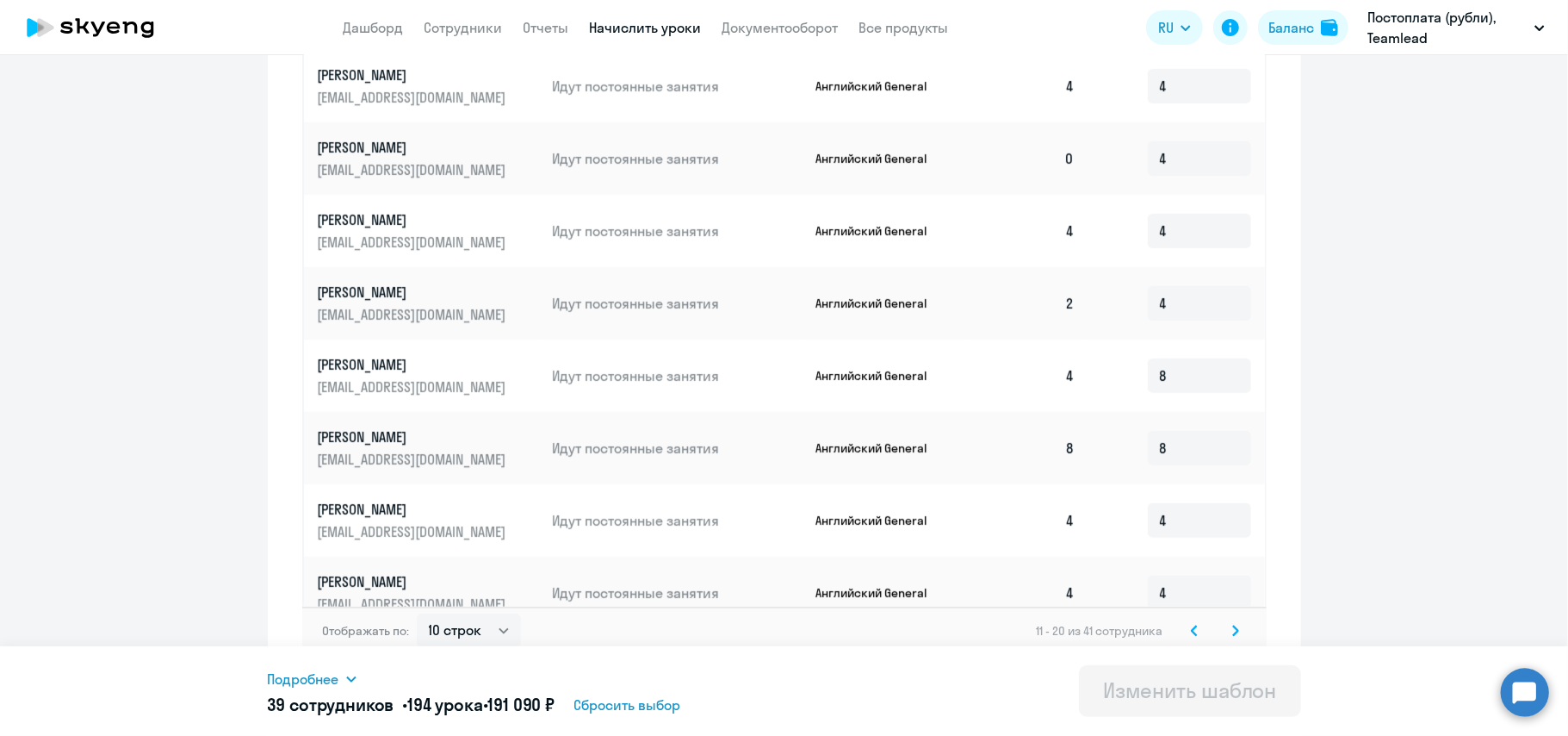
click at [1231, 621] on svg-icon at bounding box center [1235, 630] width 20 height 20
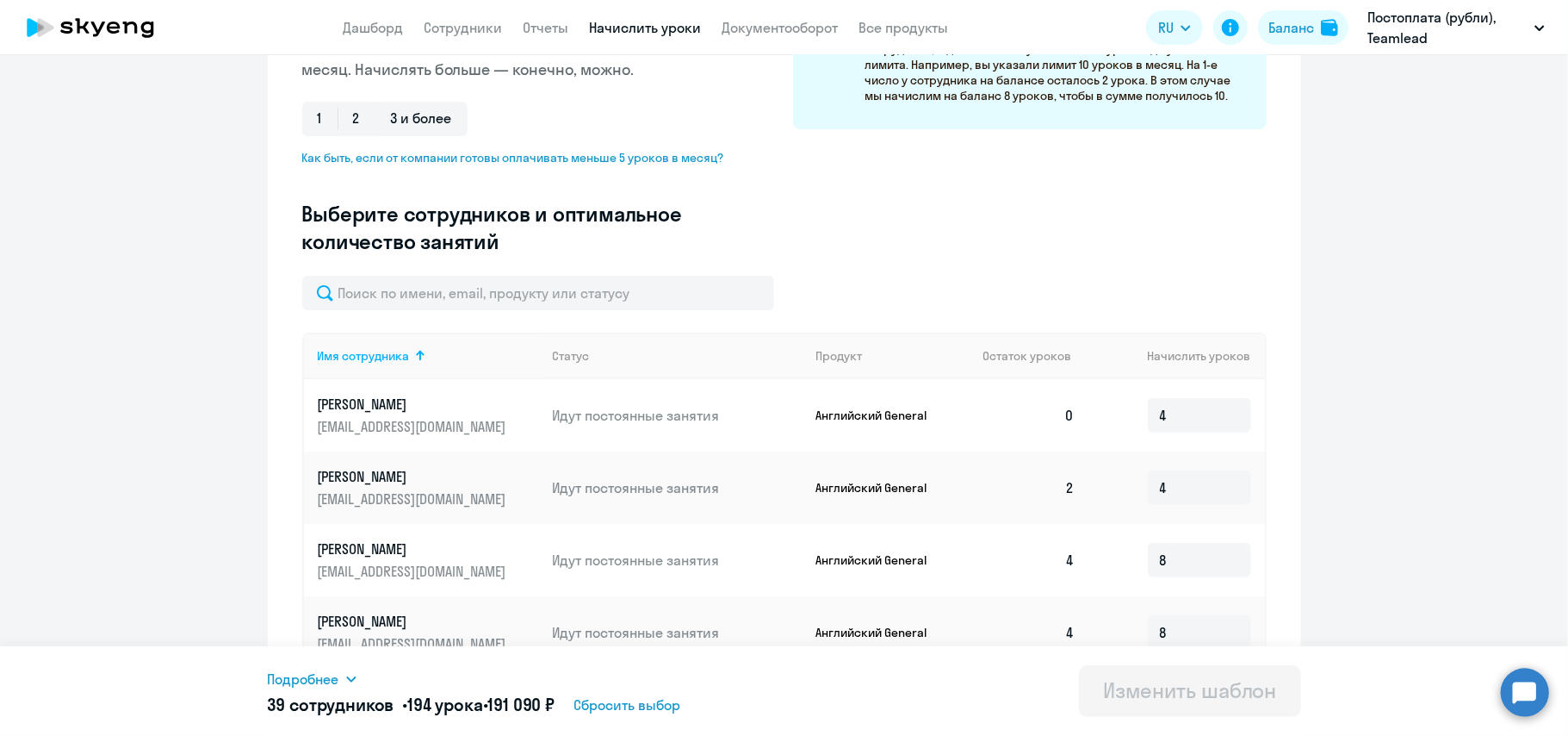
scroll to position [334, 0]
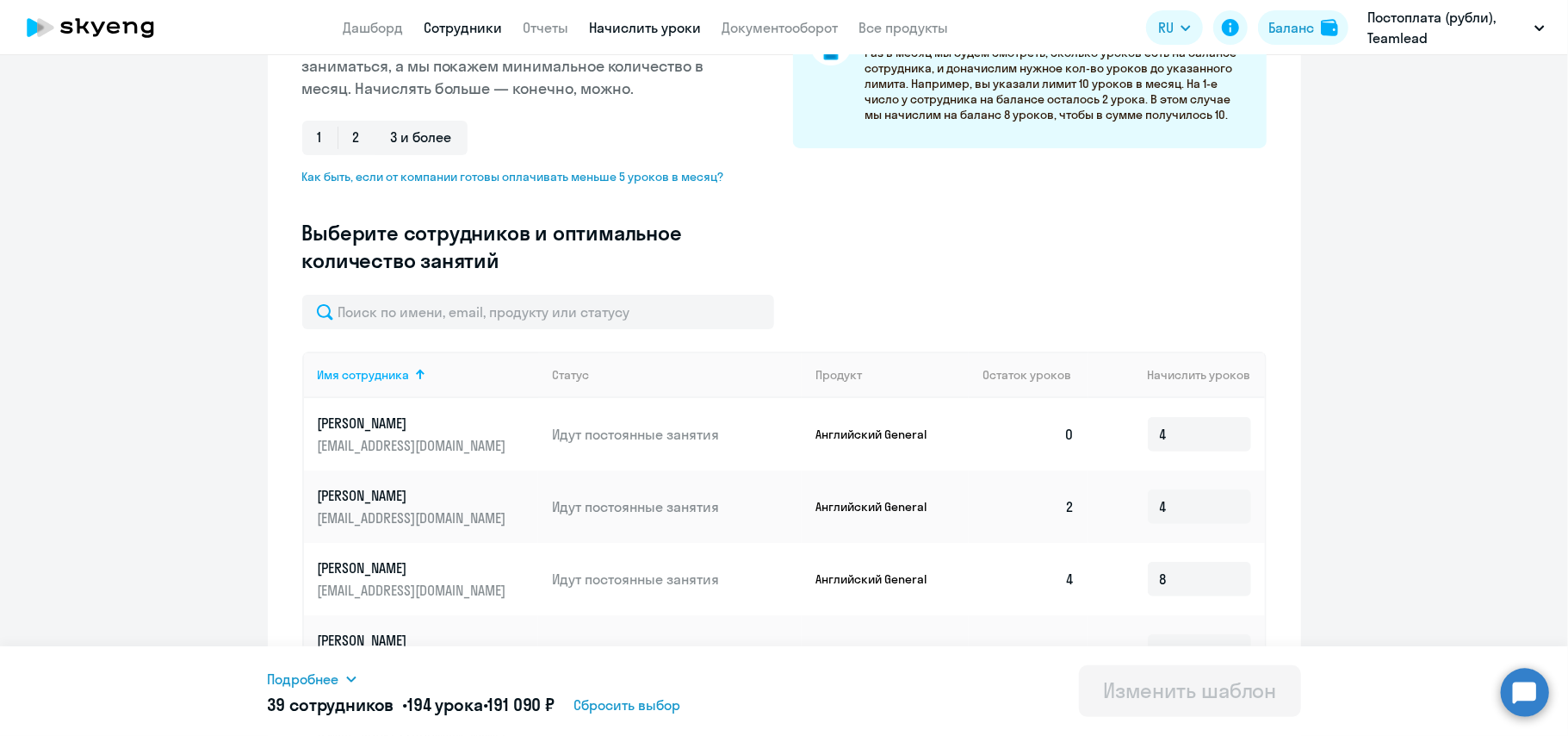
click at [474, 35] on link "Сотрудники" at bounding box center [463, 27] width 78 height 17
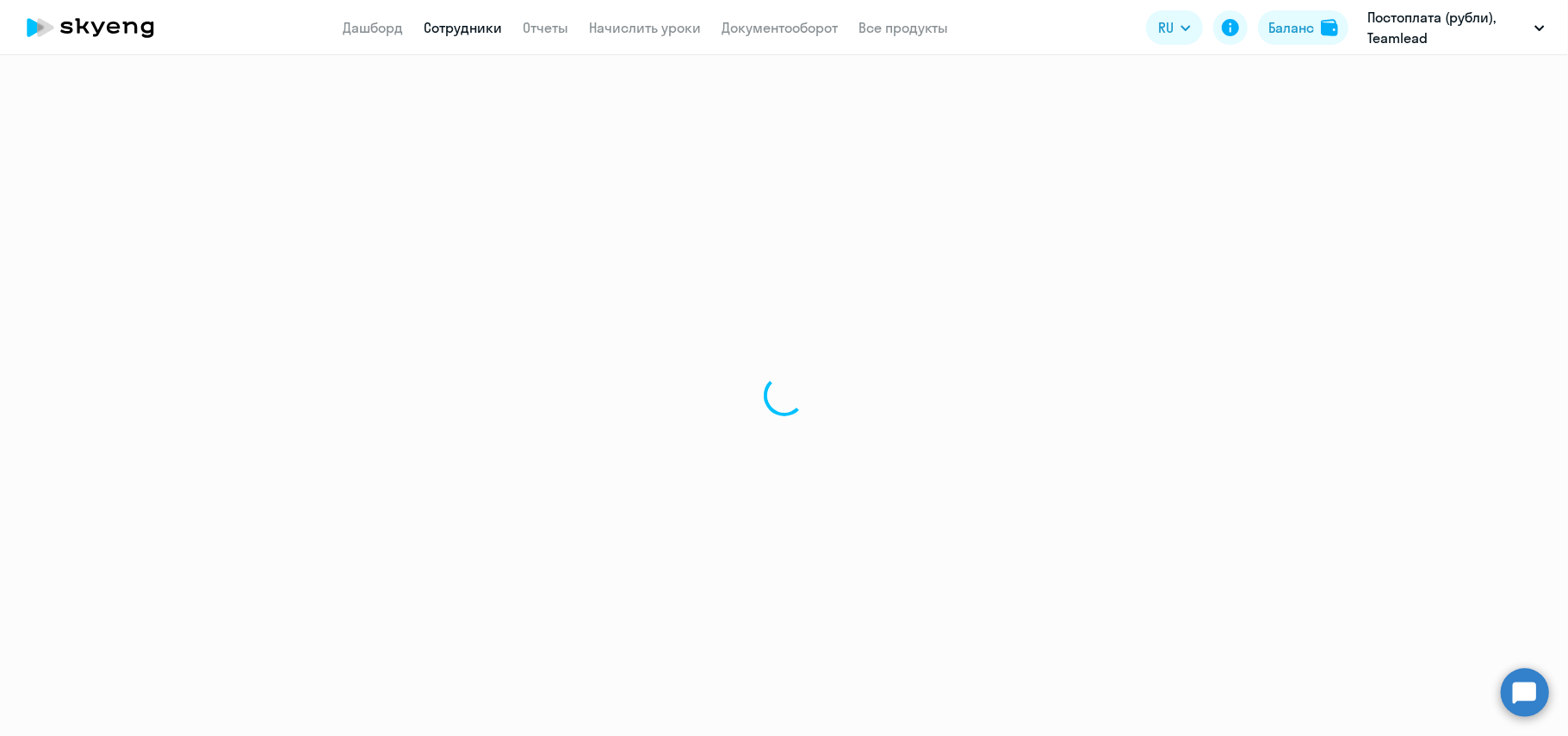
select select "30"
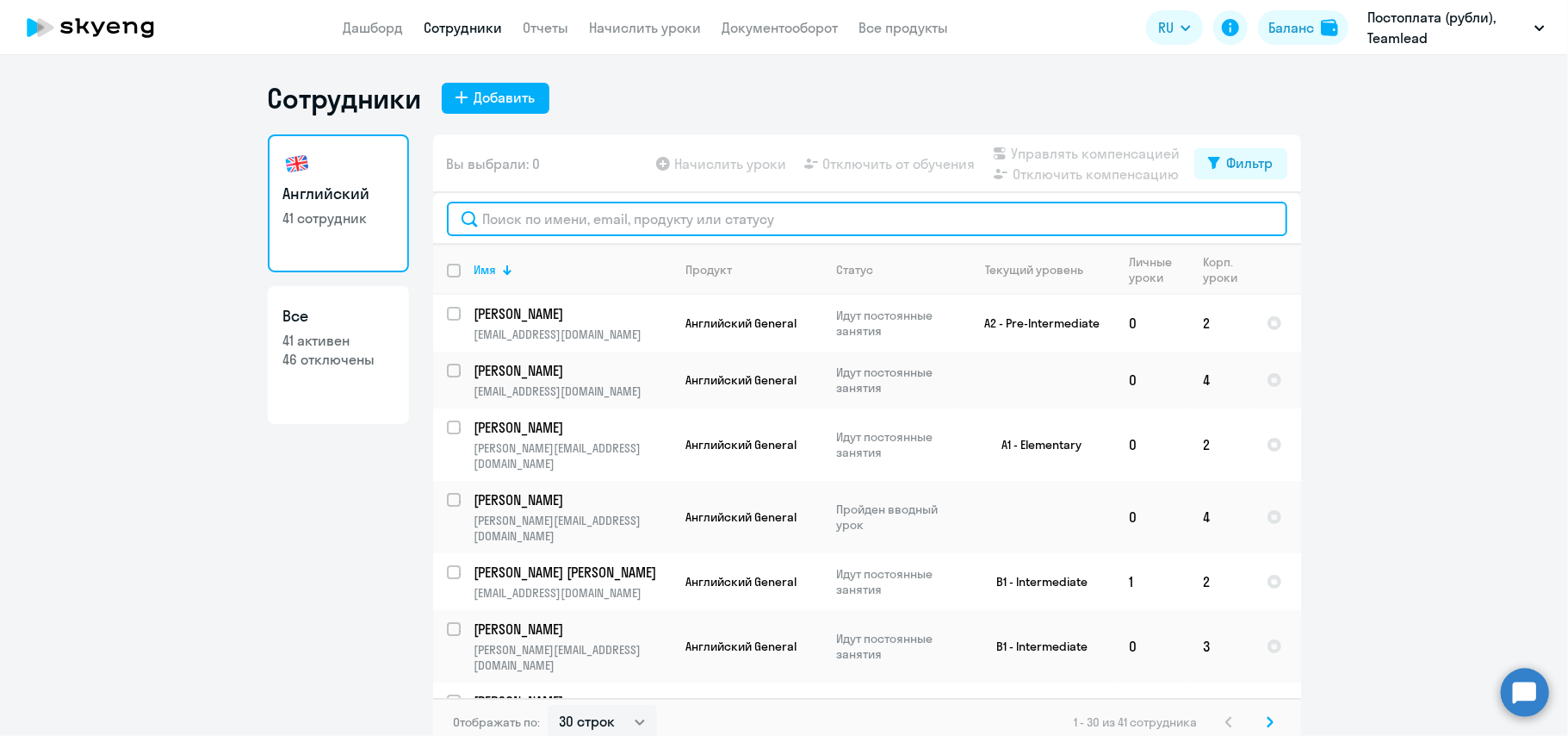
click at [761, 212] on input "text" at bounding box center [867, 218] width 840 height 35
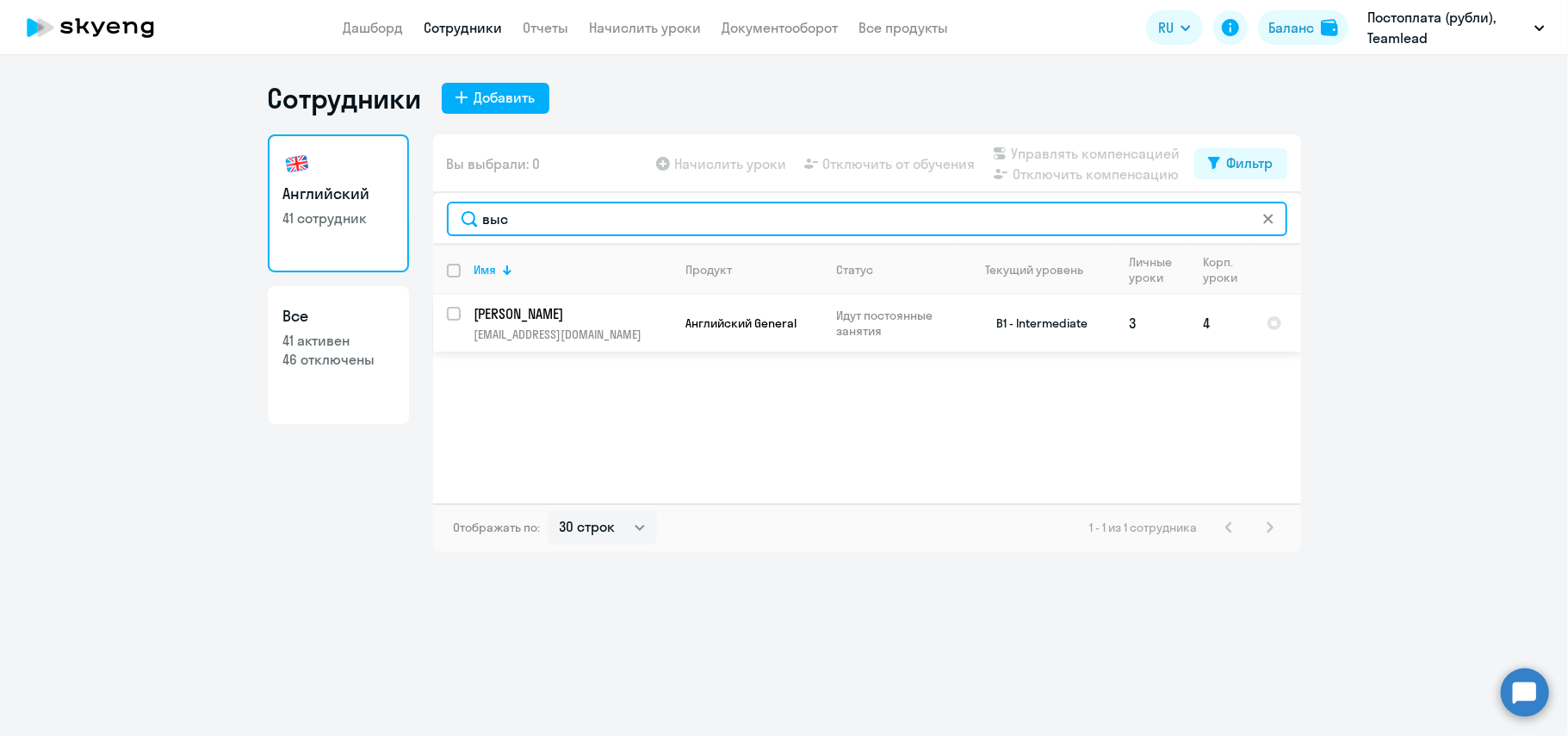
type input "выс"
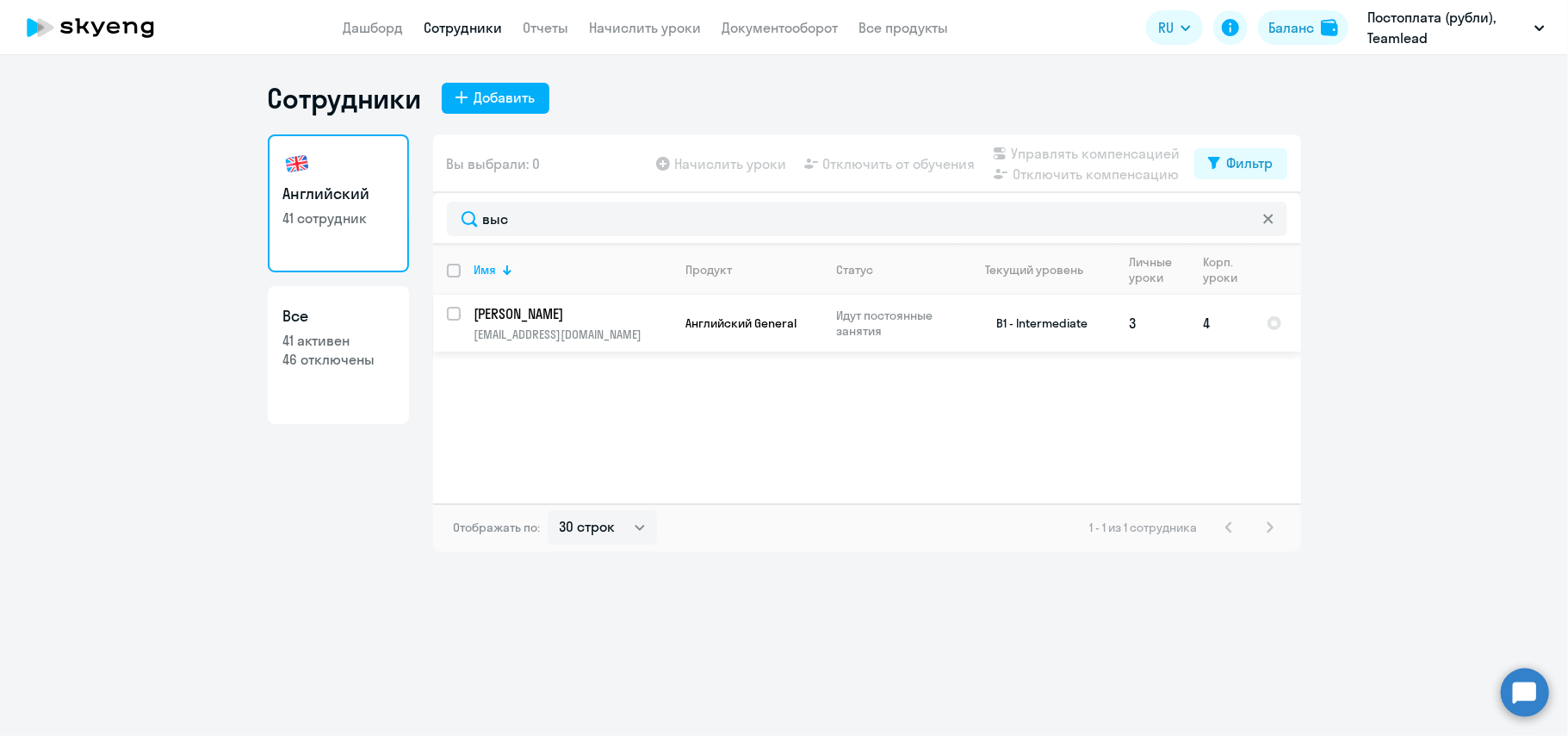
click at [449, 314] on input "select row 15916230" at bounding box center [464, 323] width 35 height 35
checkbox input "true"
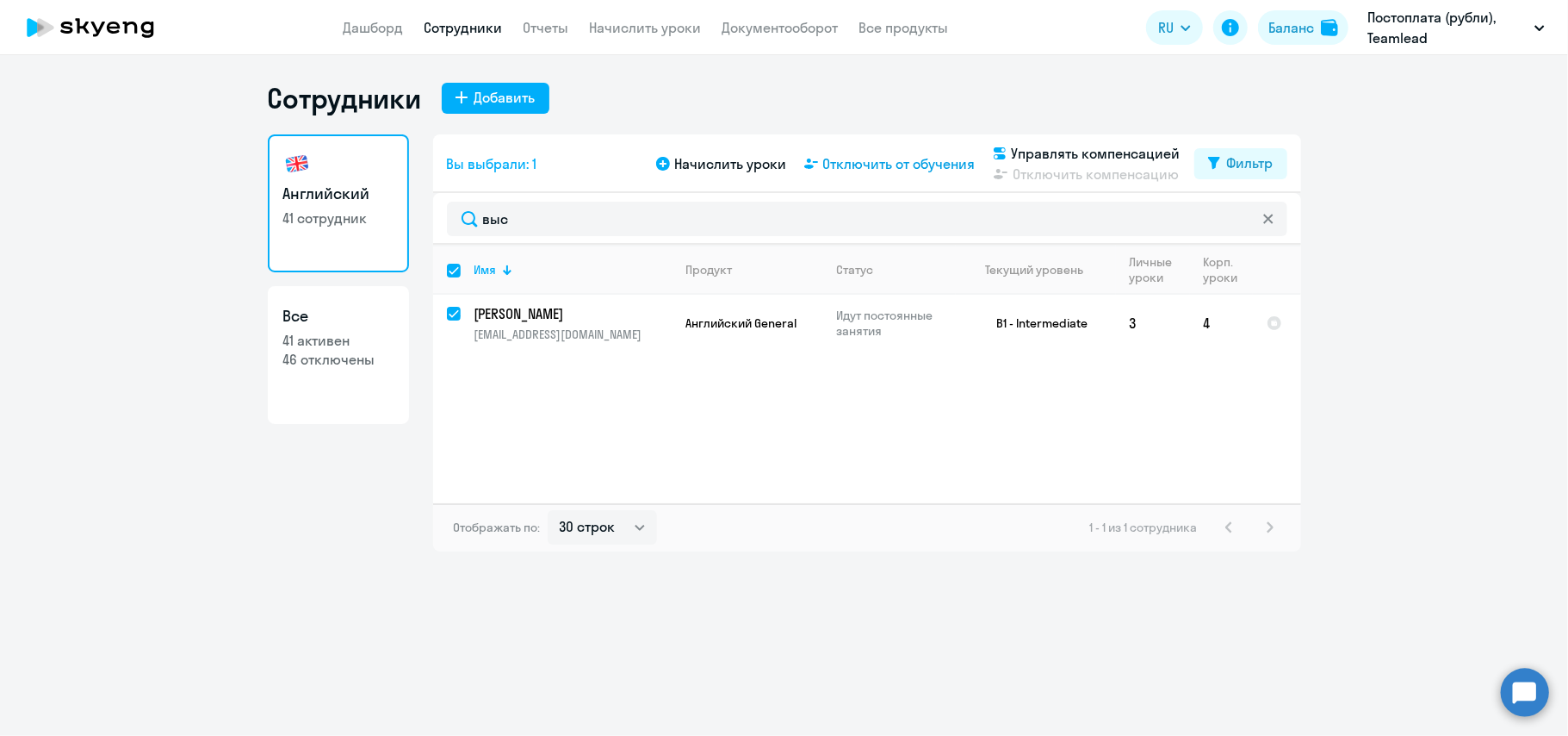
click at [897, 162] on span "Отключить от обучения" at bounding box center [900, 163] width 153 height 20
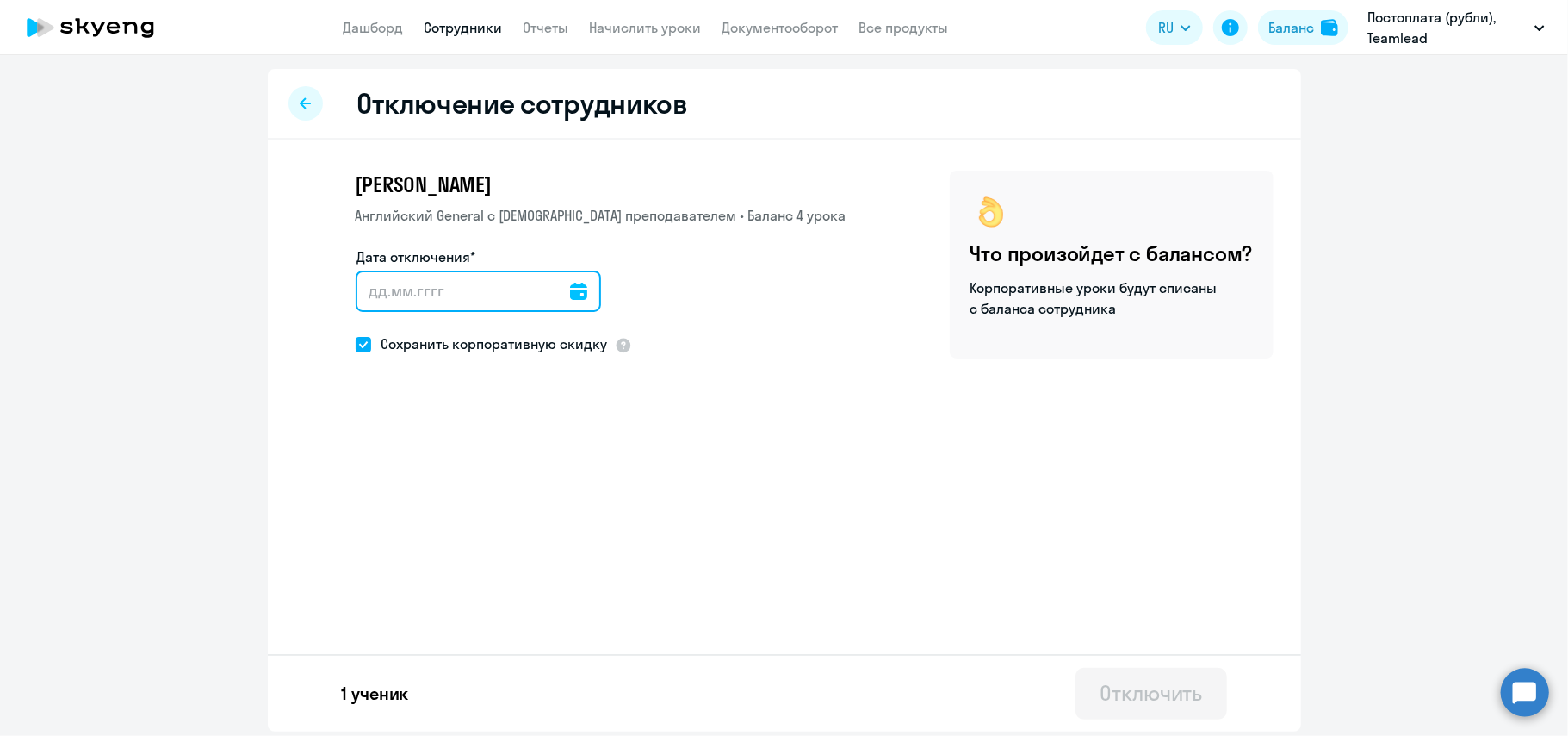
click at [485, 289] on input "Дата отключения*" at bounding box center [478, 291] width 246 height 42
click at [573, 283] on icon at bounding box center [578, 290] width 17 height 17
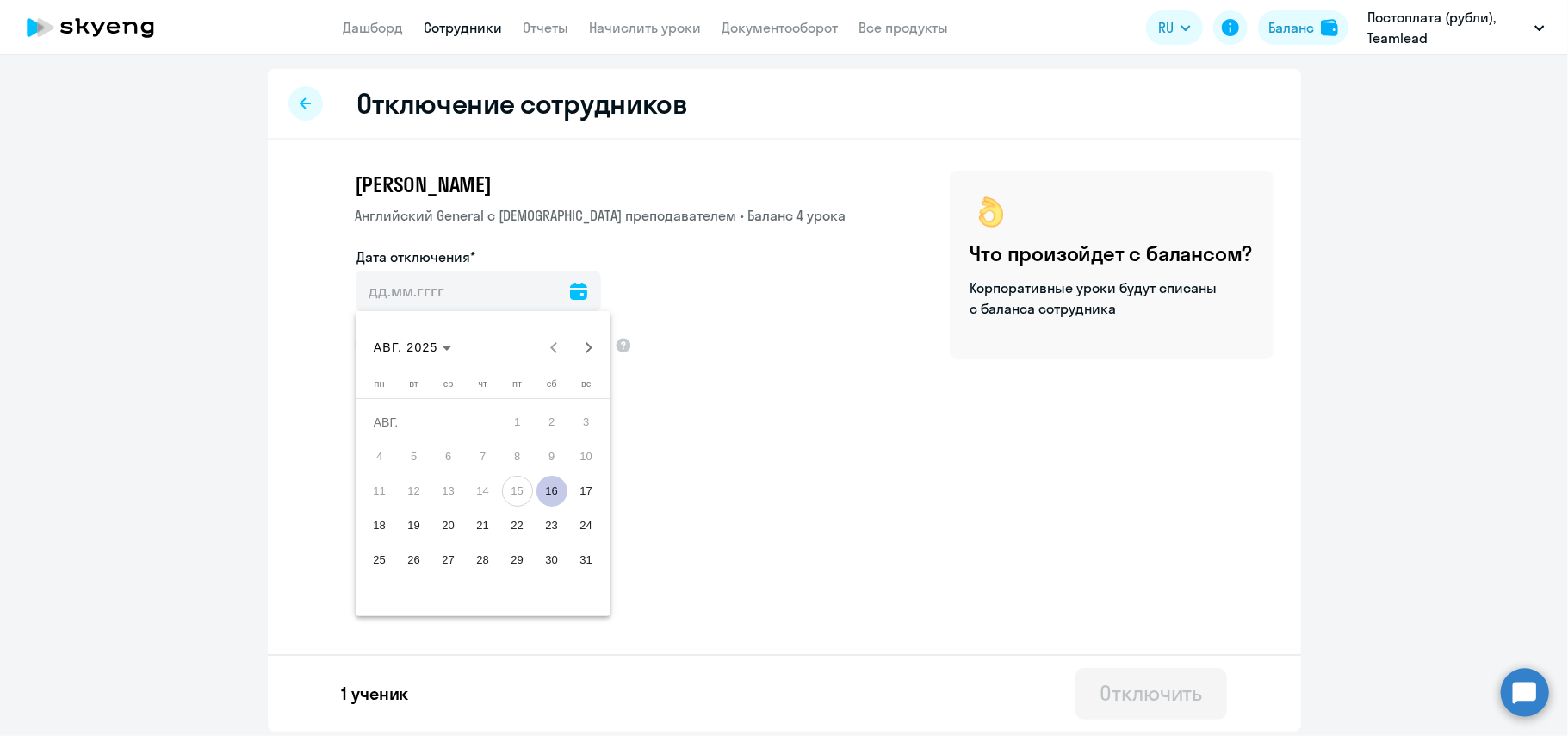
click at [548, 493] on span "16" at bounding box center [551, 491] width 31 height 31
type input "[DATE]"
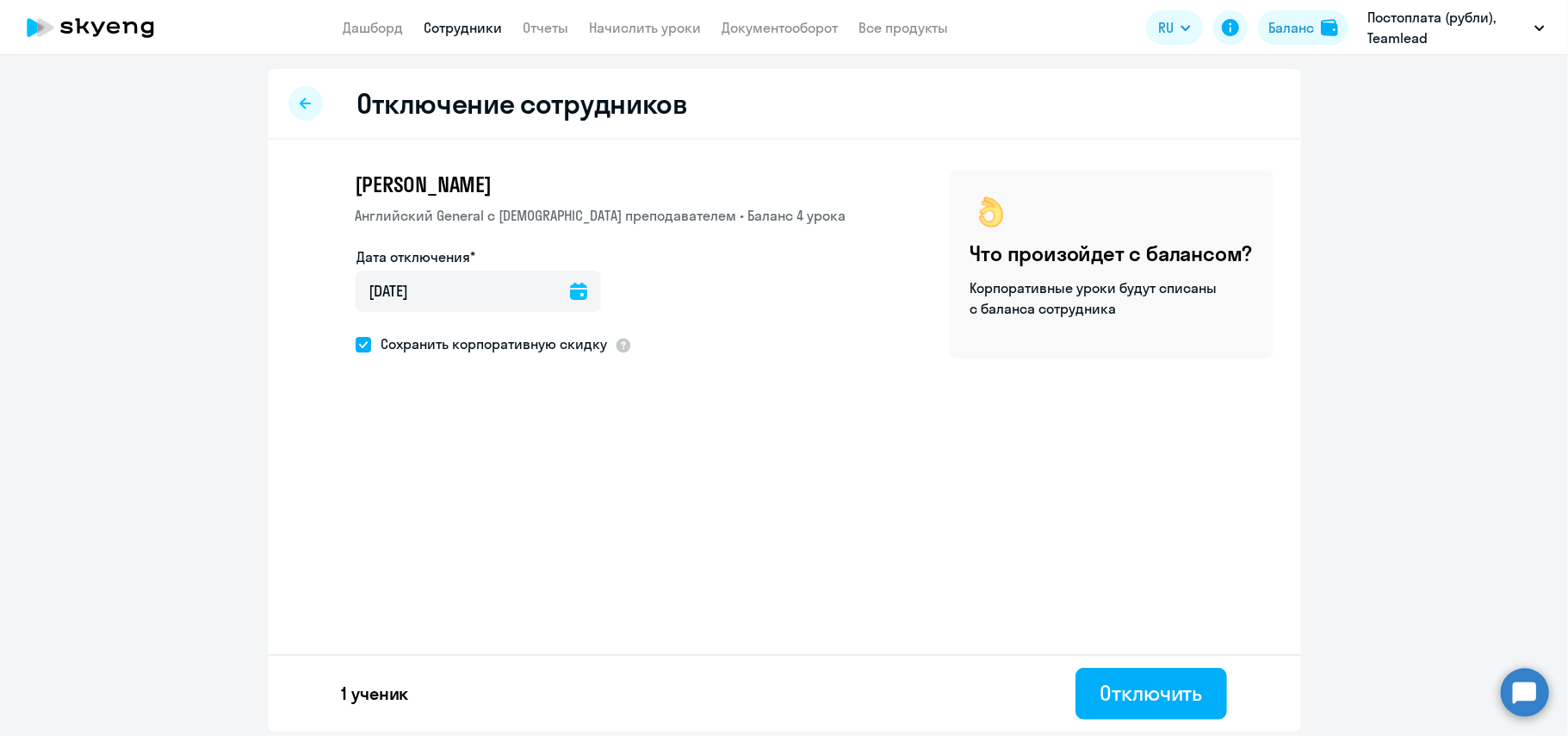
click at [372, 339] on span "Сохранить корпоративную скидку" at bounding box center [489, 343] width 237 height 20
click at [356, 344] on input "Сохранить корпоративную скидку" at bounding box center [355, 344] width 1 height 1
checkbox input "false"
click at [1102, 684] on div "Отключить" at bounding box center [1150, 692] width 102 height 28
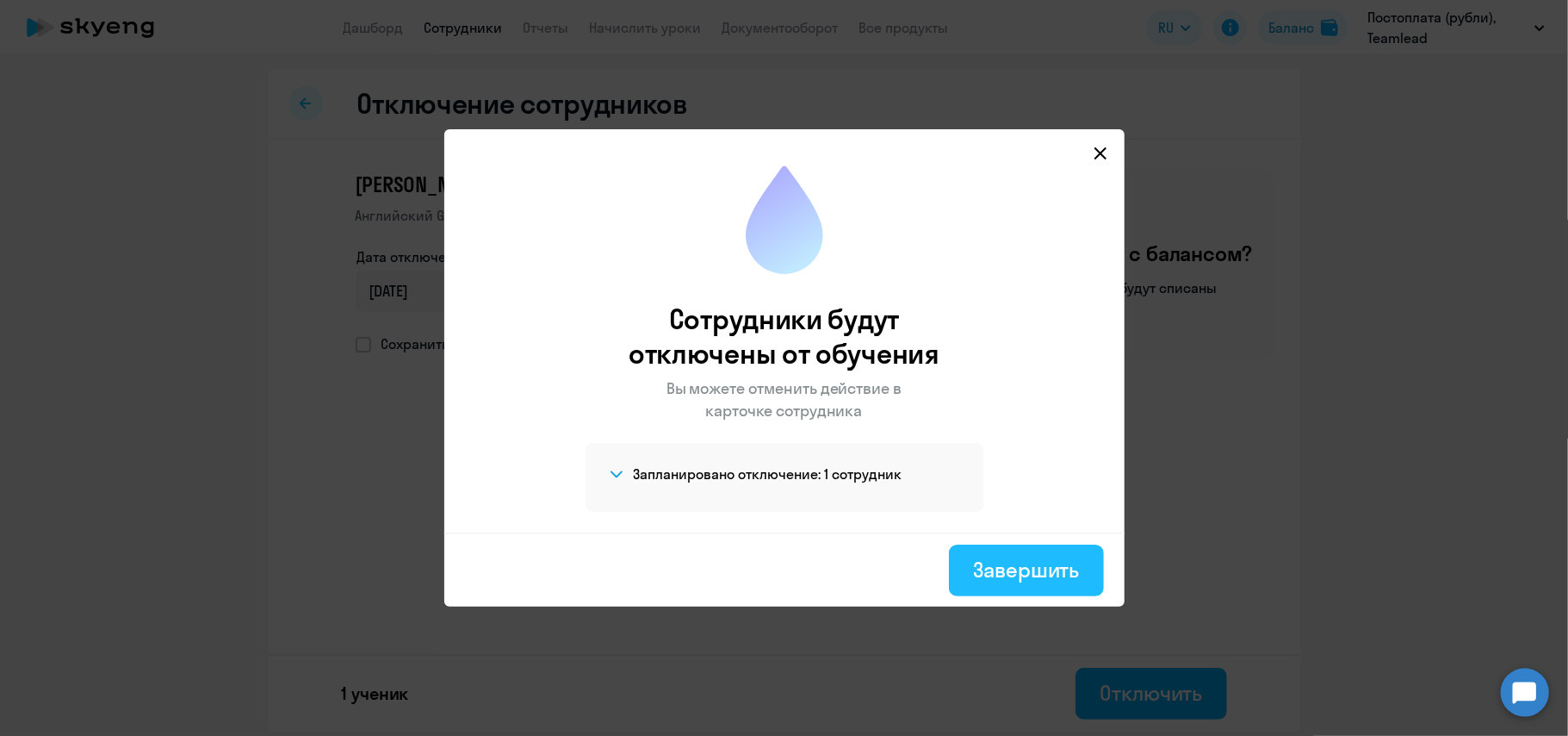
click at [1005, 568] on div "Завершить" at bounding box center [1025, 569] width 106 height 28
select select "30"
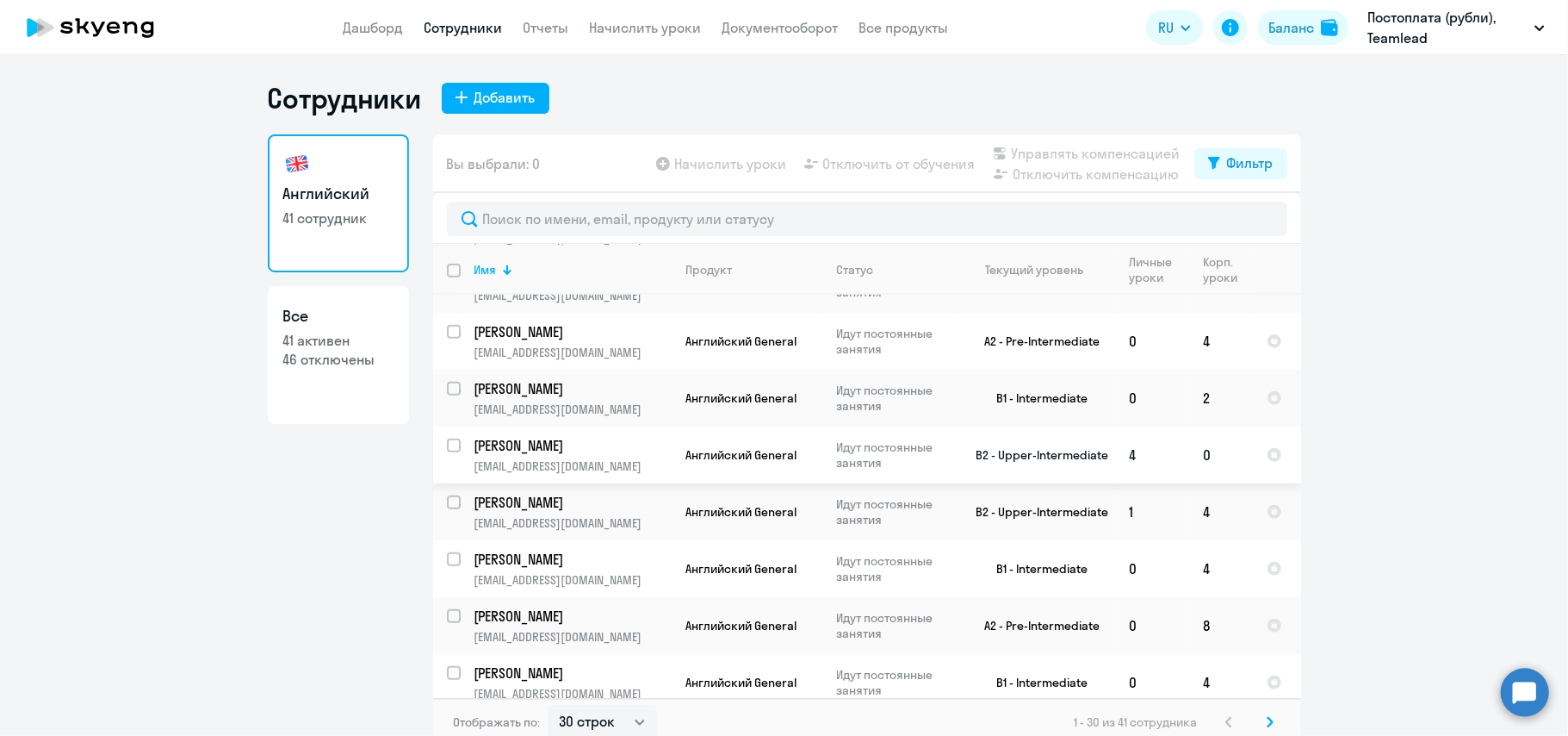
scroll to position [1053, 0]
